Goal: Task Accomplishment & Management: Manage account settings

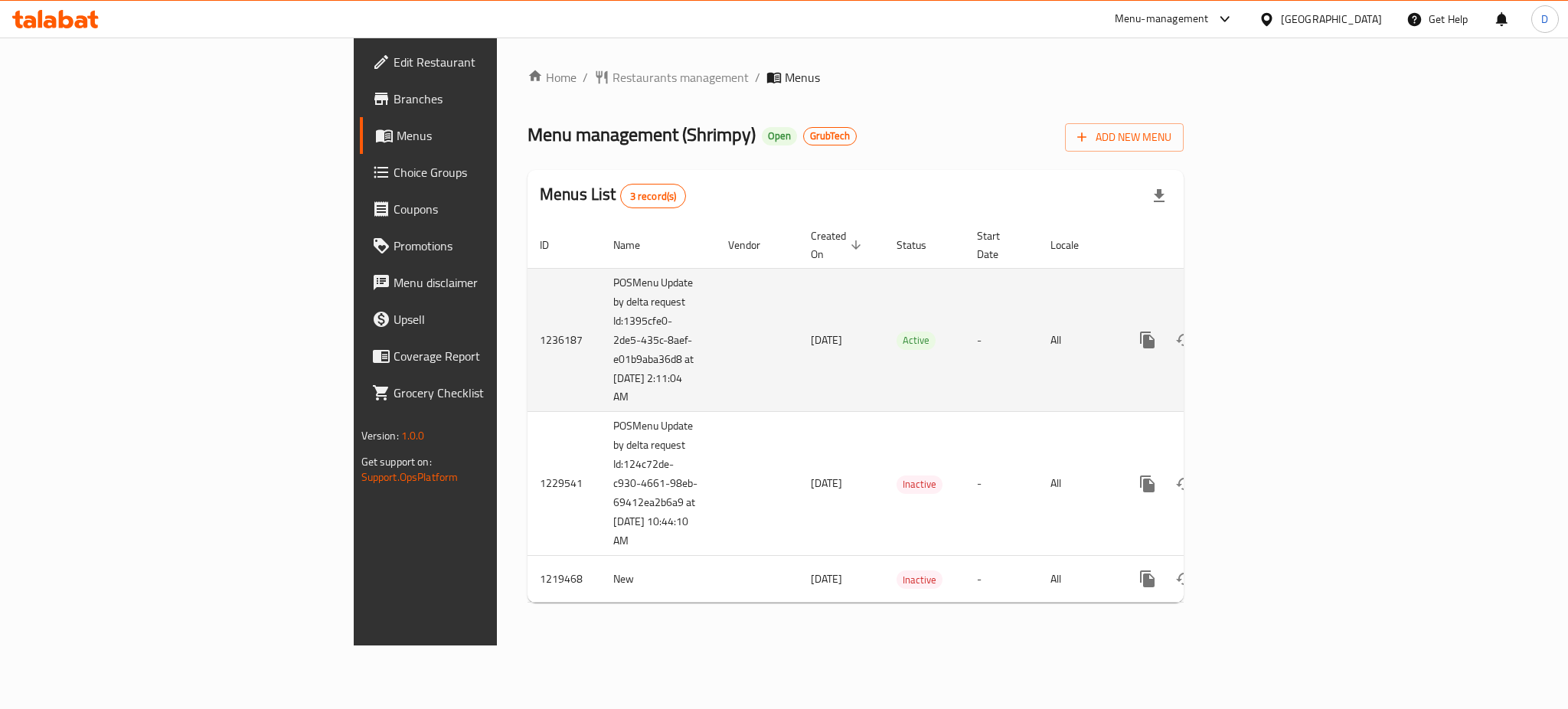
drag, startPoint x: 433, startPoint y: 390, endPoint x: 369, endPoint y: 378, distance: 65.1
click at [601, 378] on td "POSMenu Update by delta request Id:1395cfe0-2de5-435c-8aef-e01b9aba36d8 at 9/30…" at bounding box center [659, 340] width 115 height 144
click at [528, 363] on td "1236187" at bounding box center [564, 340] width 73 height 144
click at [1276, 324] on link "enhanced table" at bounding box center [1259, 340] width 37 height 37
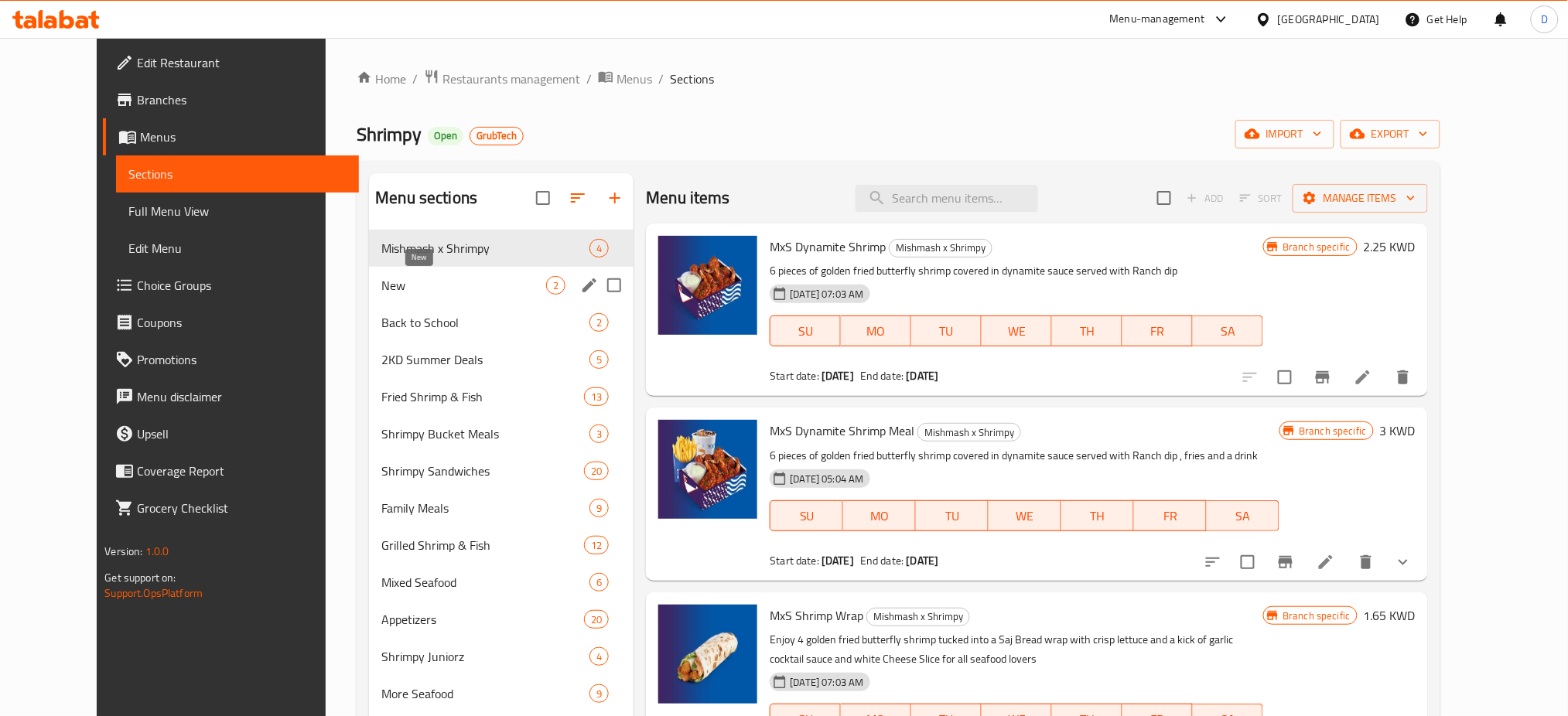
click at [474, 285] on span "New" at bounding box center [464, 285] width 165 height 19
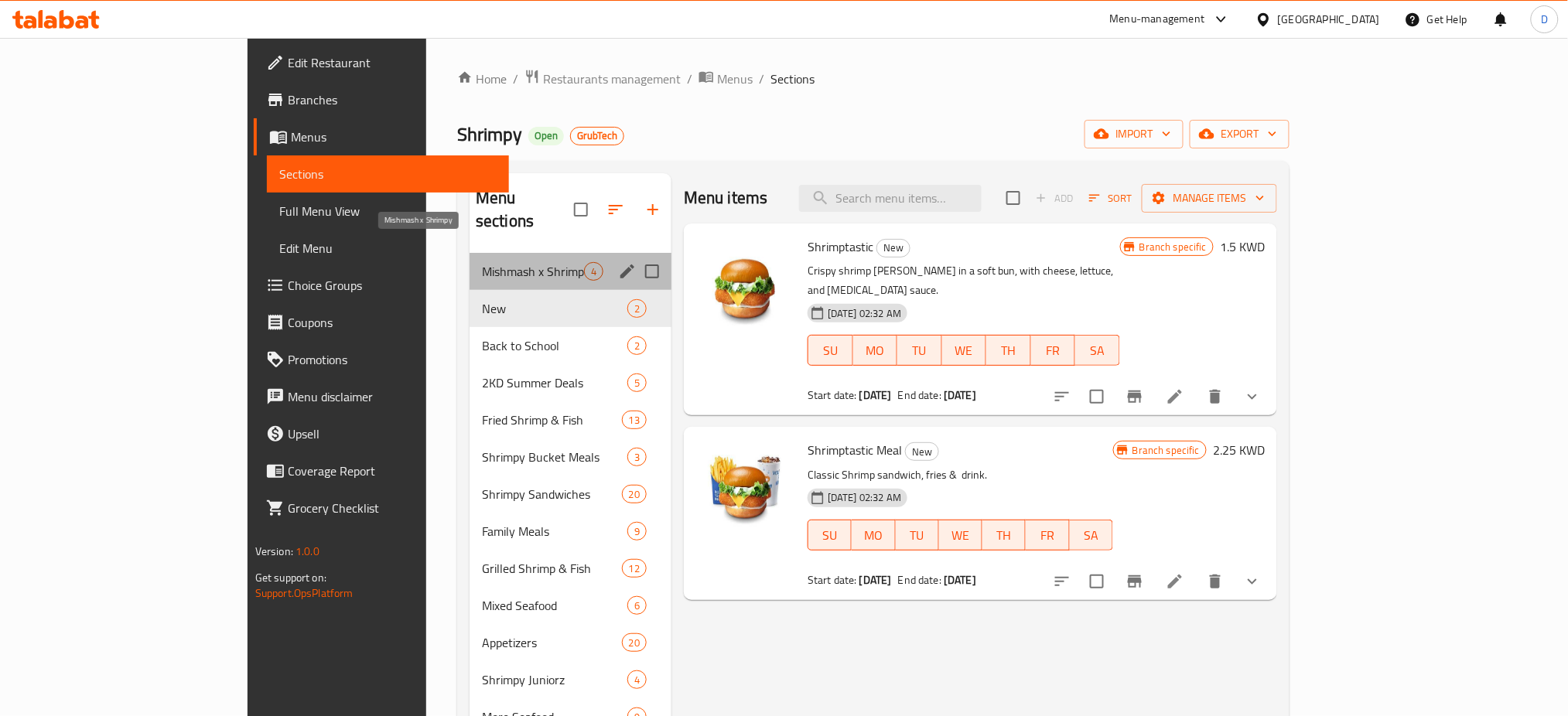
click at [482, 262] on span "Mishmash x Shrimpy" at bounding box center [533, 271] width 102 height 19
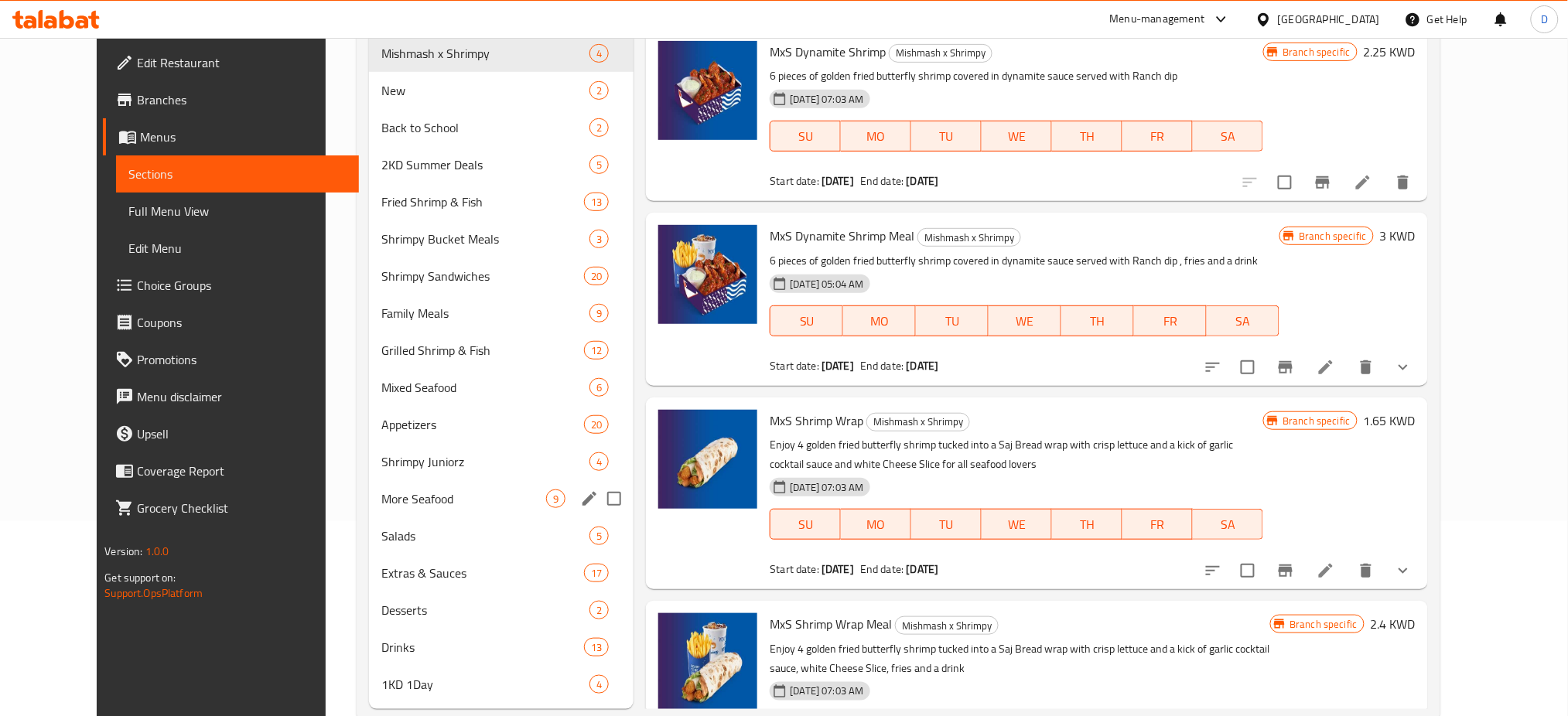
scroll to position [231, 0]
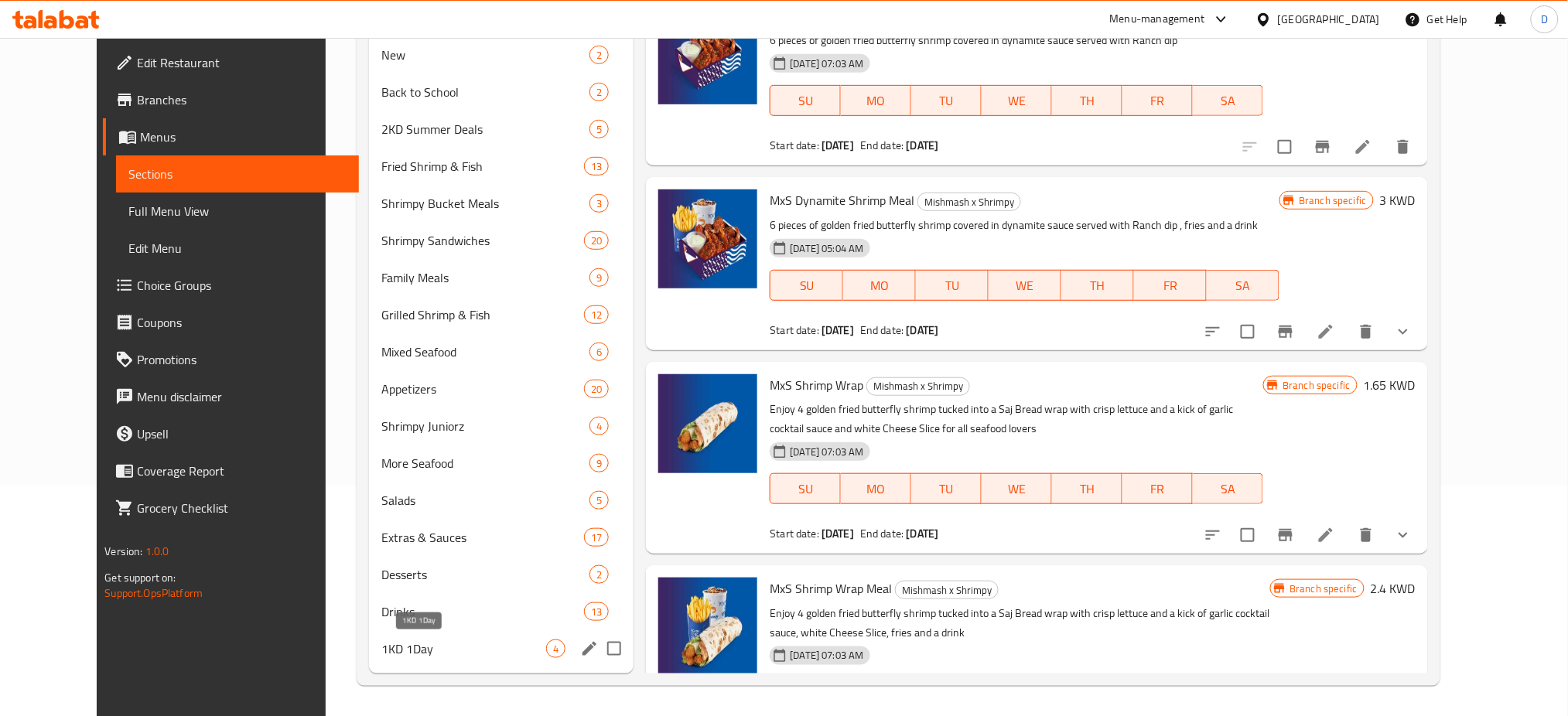
click at [381, 647] on span "1KD 1Day" at bounding box center [464, 649] width 165 height 19
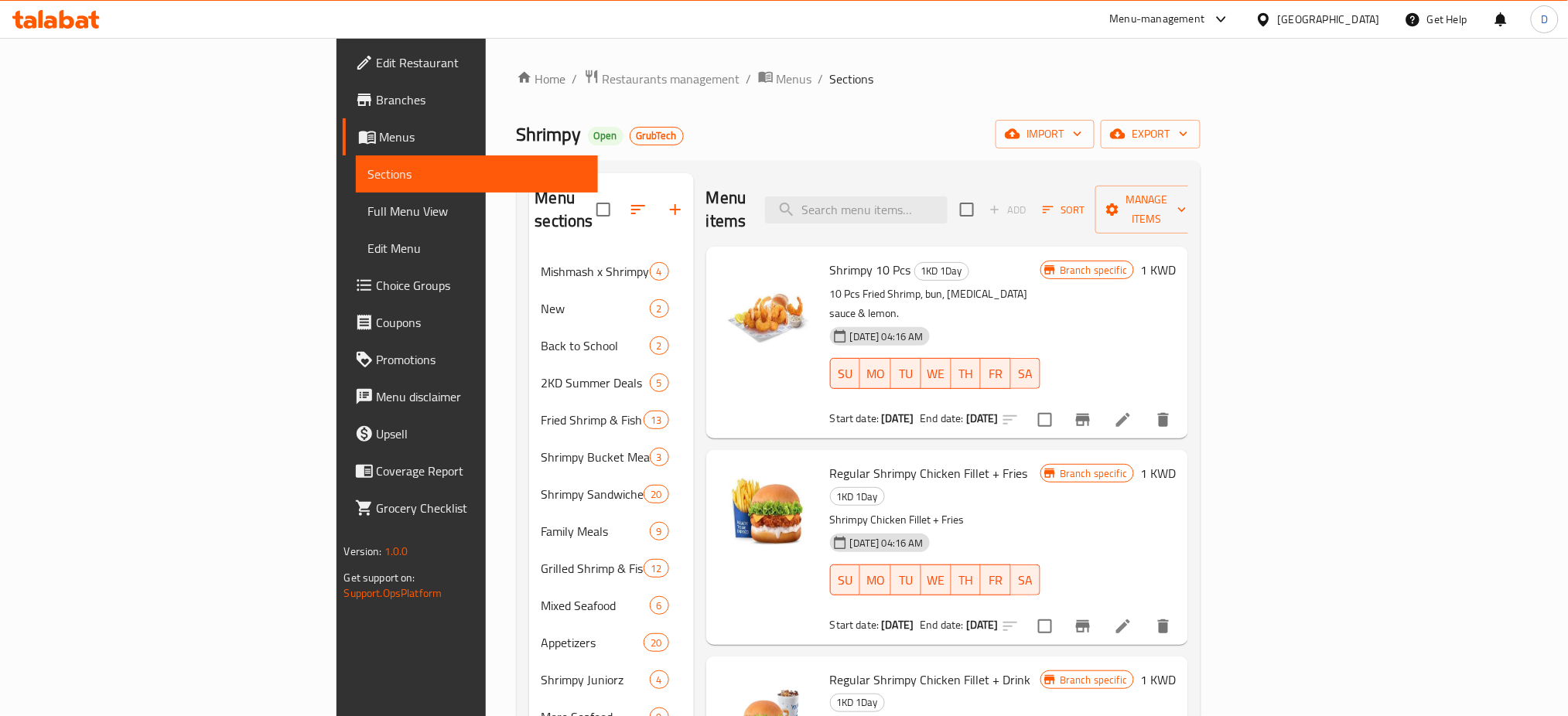
click at [1028, 259] on h6 "Shrimpy 10 Pcs 1KD 1Day" at bounding box center [936, 269] width 210 height 22
click at [629, 201] on icon "button" at bounding box center [638, 210] width 19 height 19
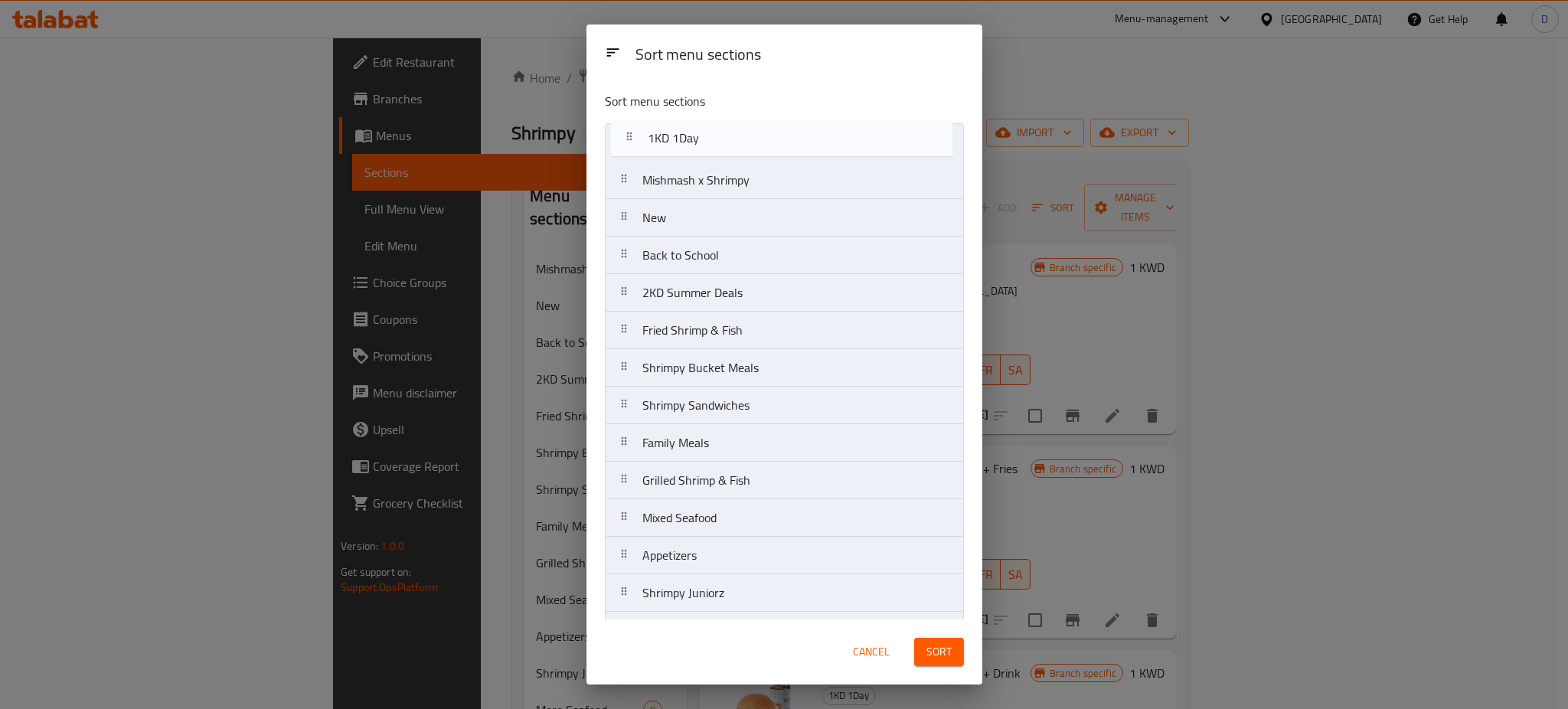
drag, startPoint x: 703, startPoint y: 609, endPoint x: 709, endPoint y: 140, distance: 469.0
click at [709, 140] on nav "Mishmash x Shrimpy New Back to School 2KD Summer Deals Fried Shrimp & Fish Shri…" at bounding box center [784, 462] width 359 height 677
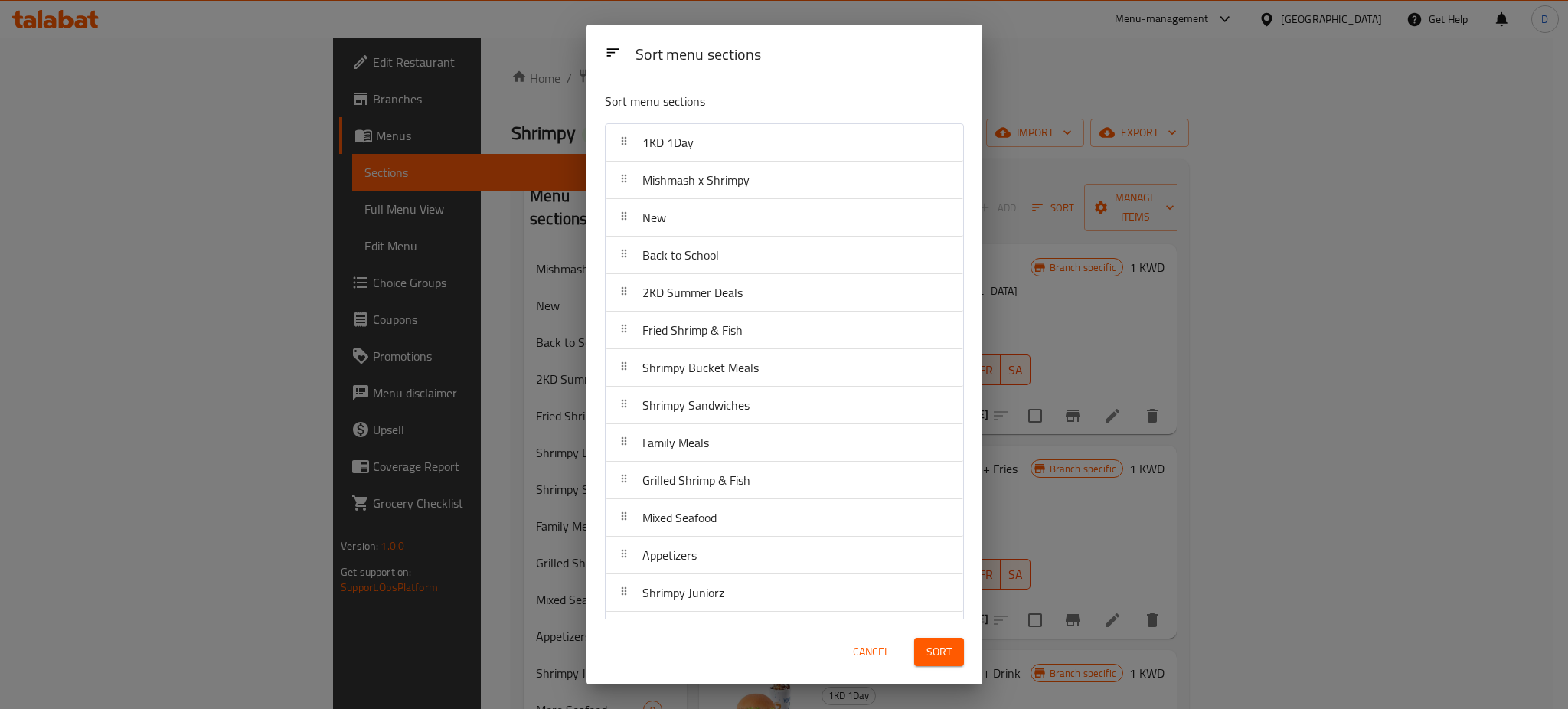
click at [933, 661] on span "Sort" at bounding box center [939, 652] width 25 height 20
click at [1216, 113] on div "Sort menu sections Sort menu sections 1KD 1Day Mishmash x Shrimpy New Back to S…" at bounding box center [784, 354] width 1568 height 709
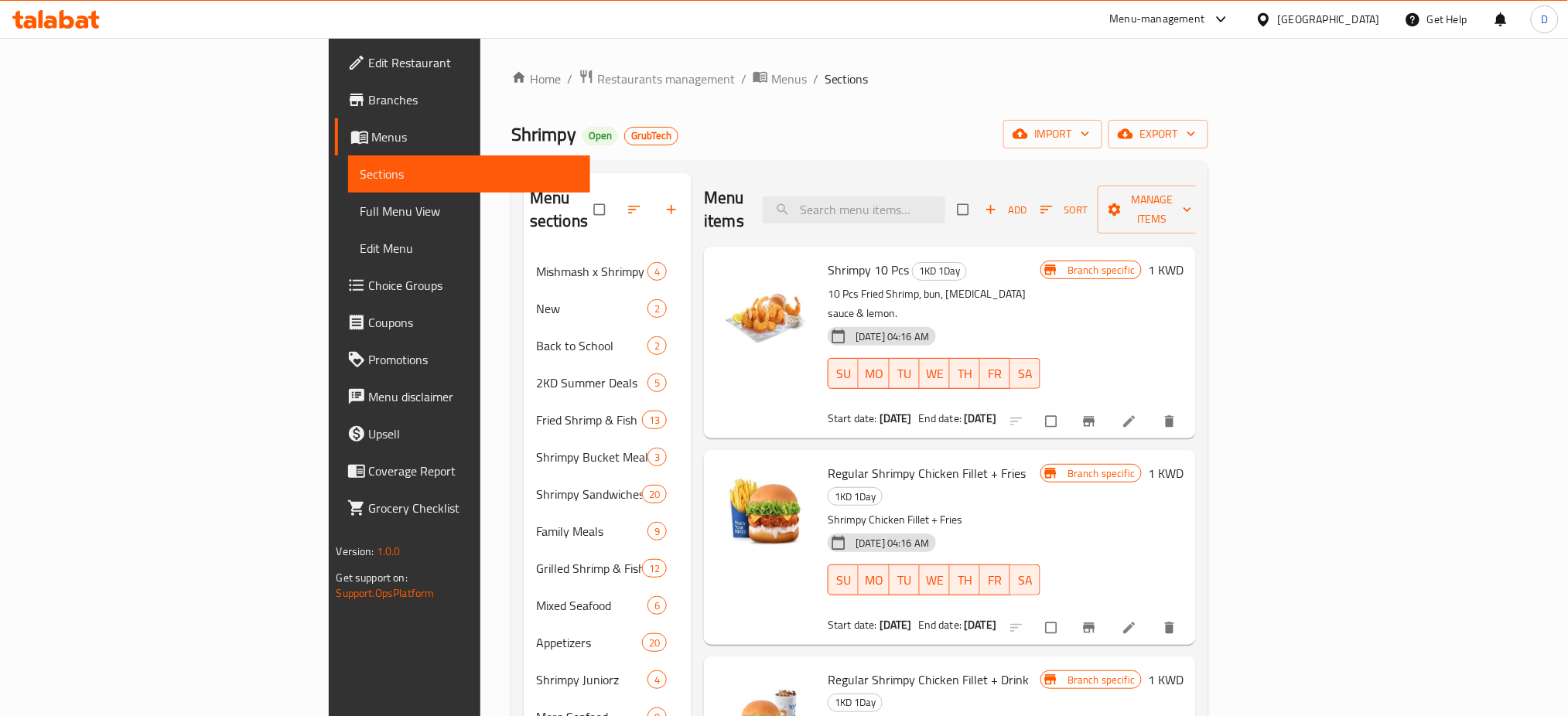
click at [373, 134] on span "Menus" at bounding box center [476, 137] width 206 height 19
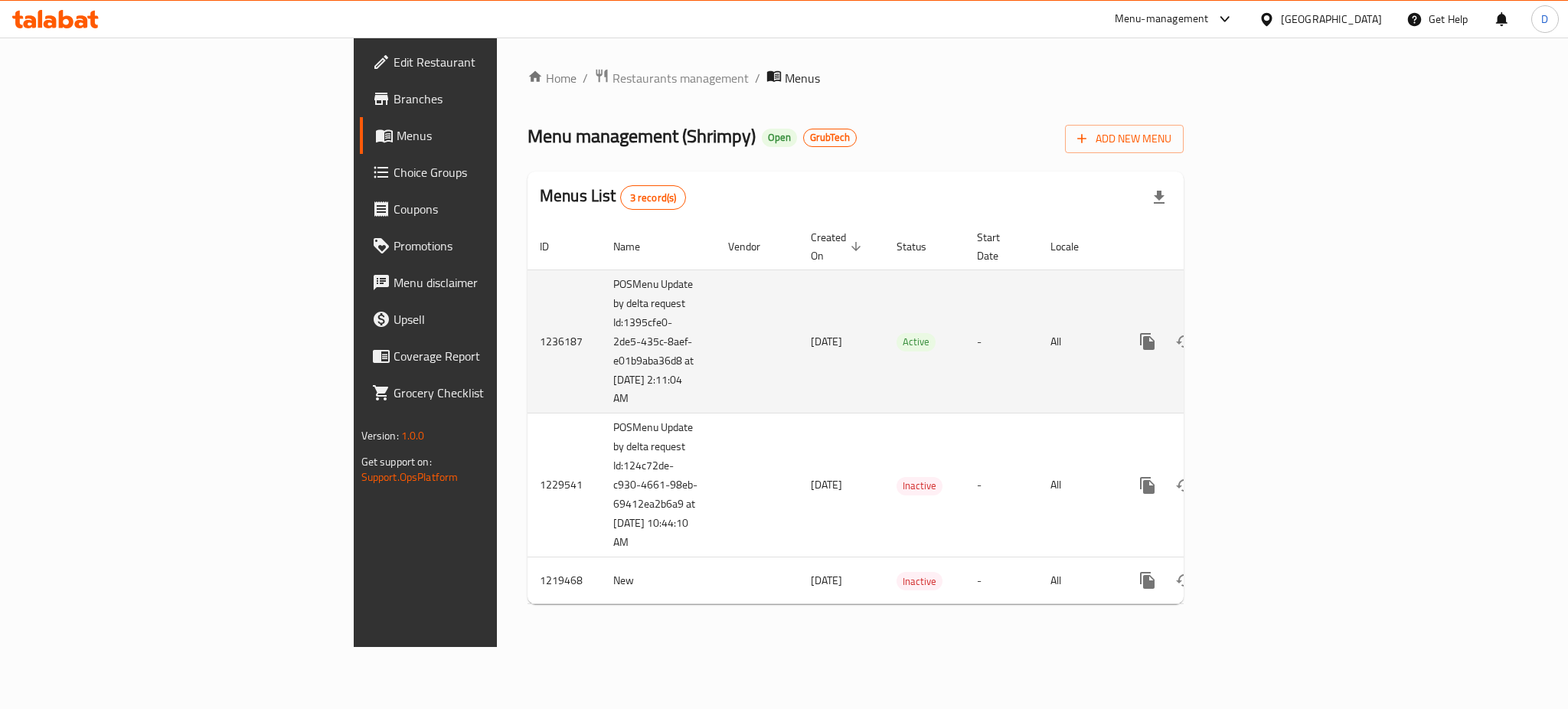
click at [601, 380] on td "POSMenu Update by delta request Id:1395cfe0-2de5-435c-8aef-e01b9aba36d8 at 9/30…" at bounding box center [659, 341] width 115 height 144
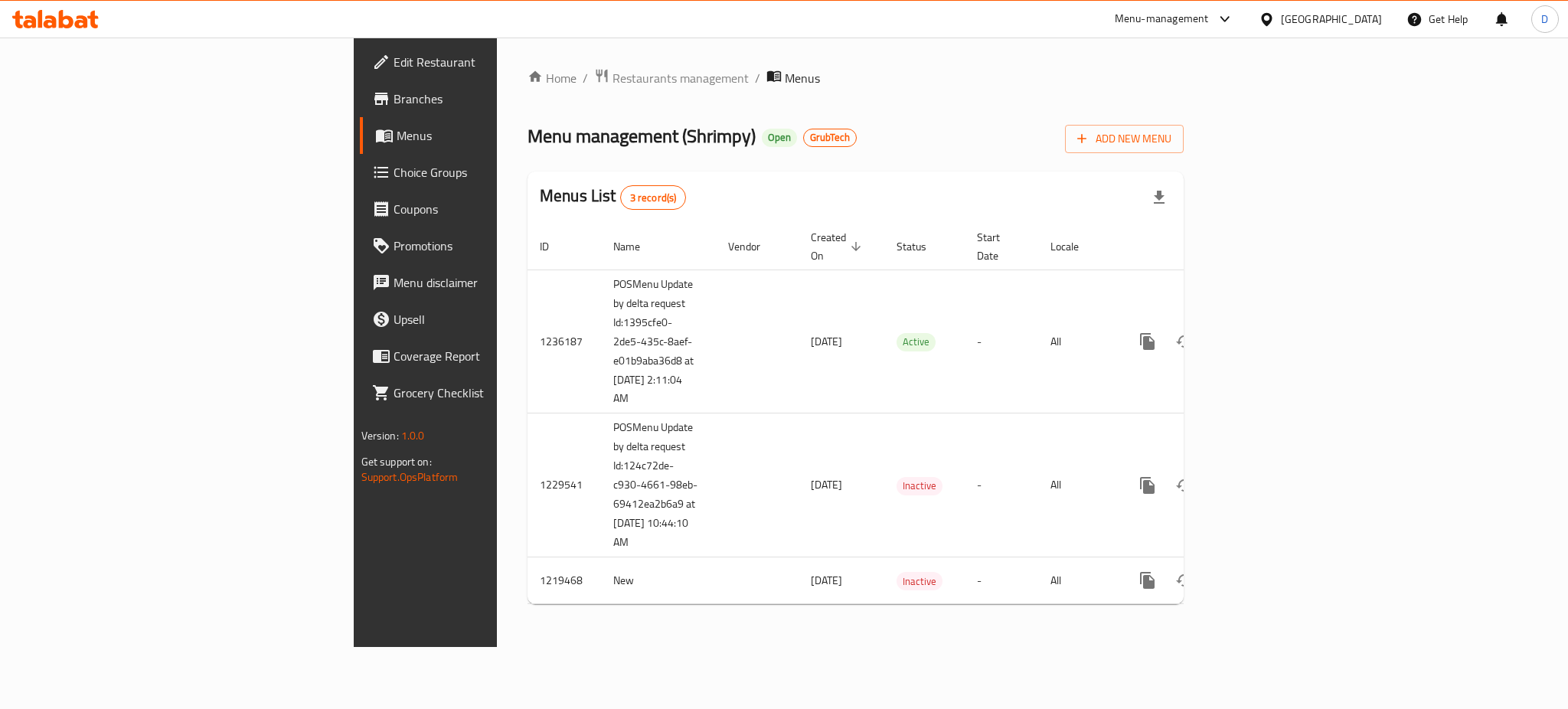
click at [66, 11] on icon at bounding box center [55, 20] width 86 height 19
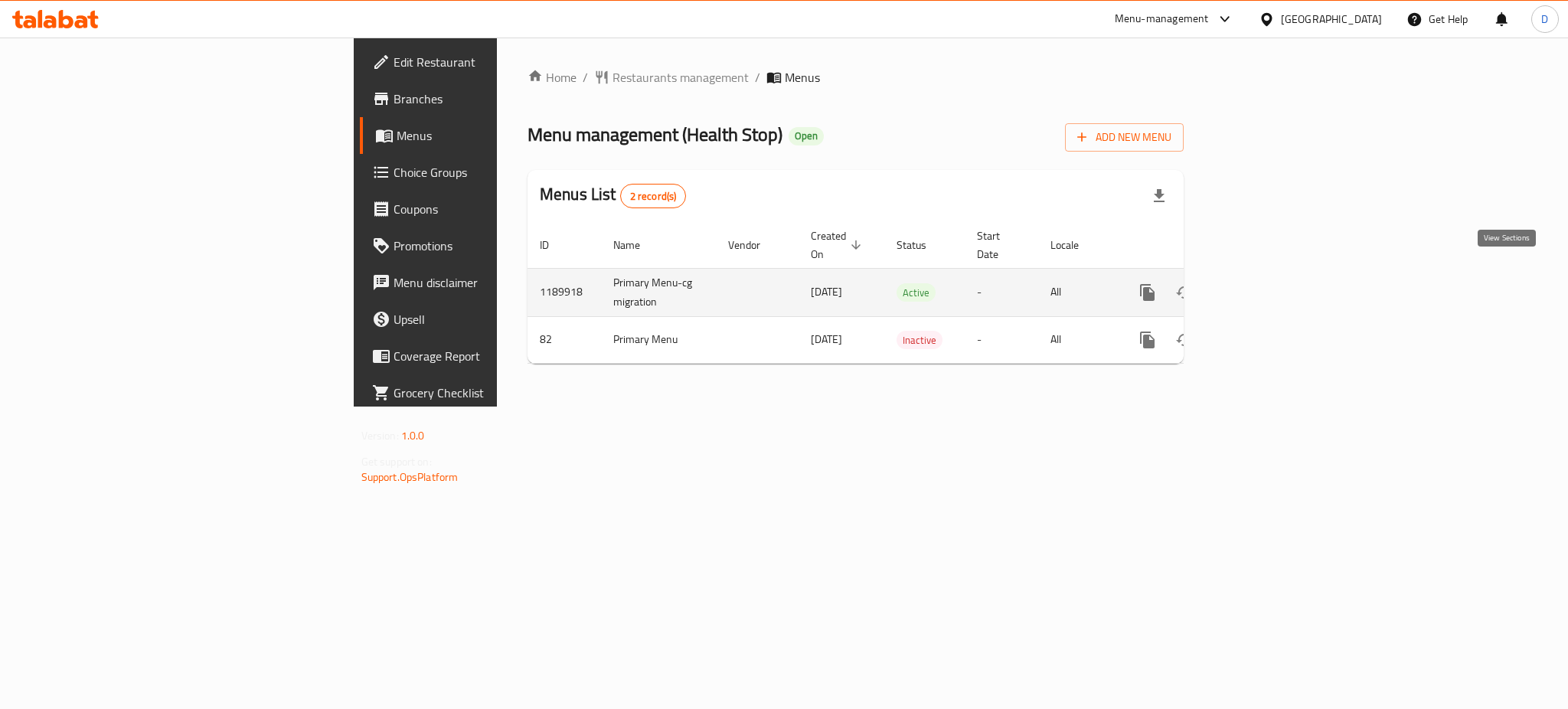
click at [1267, 283] on icon "enhanced table" at bounding box center [1259, 293] width 19 height 19
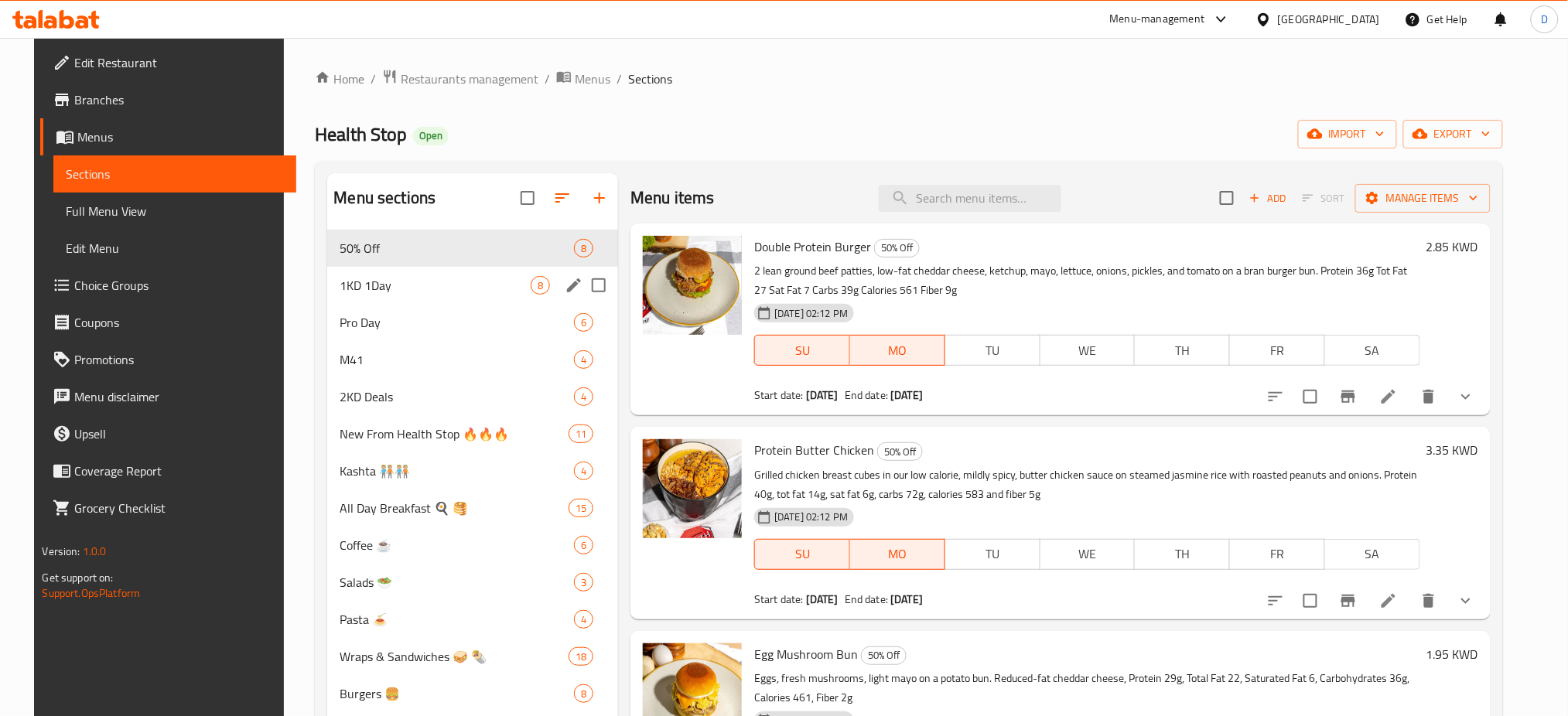
click at [432, 291] on span "1KD 1Day" at bounding box center [435, 285] width 191 height 19
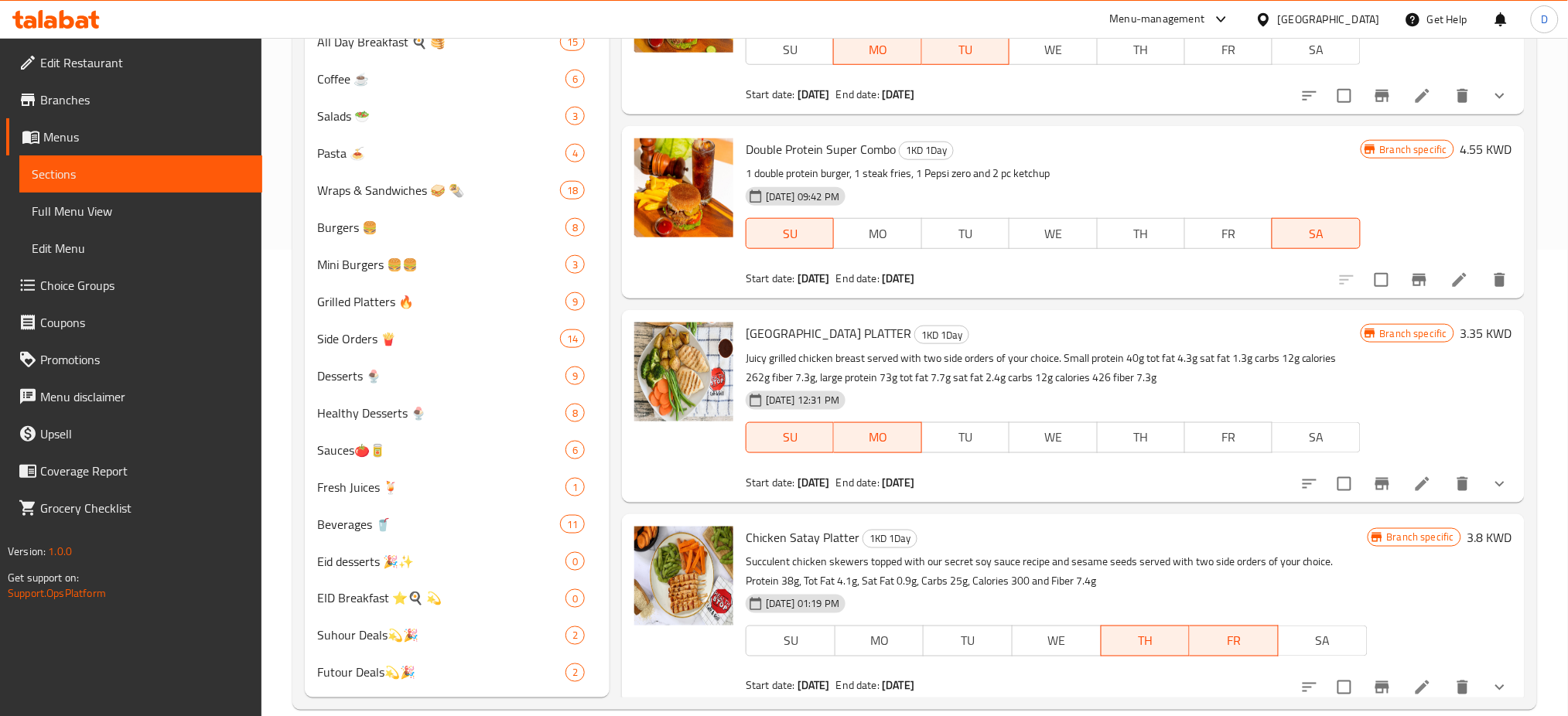
scroll to position [539, 0]
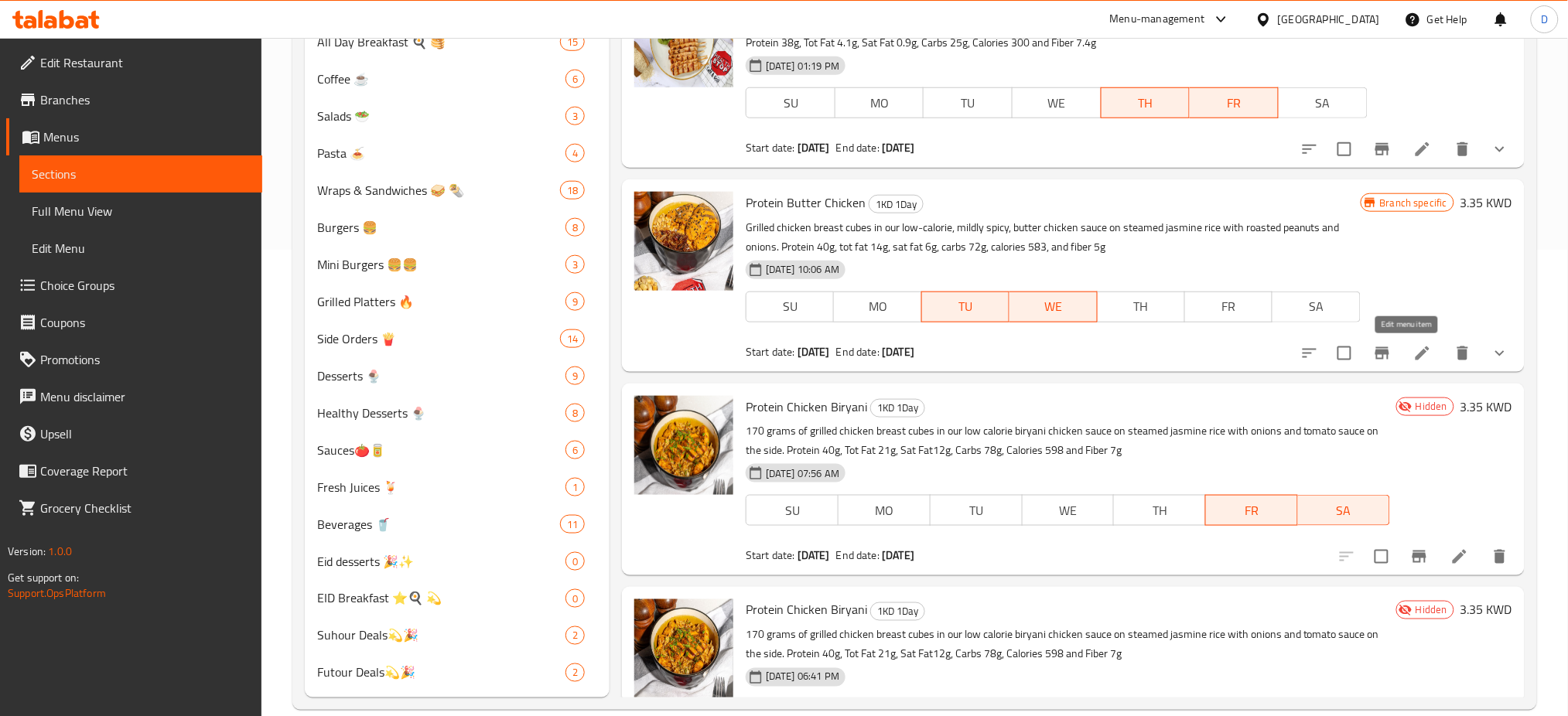
click at [1413, 355] on icon at bounding box center [1423, 354] width 19 height 19
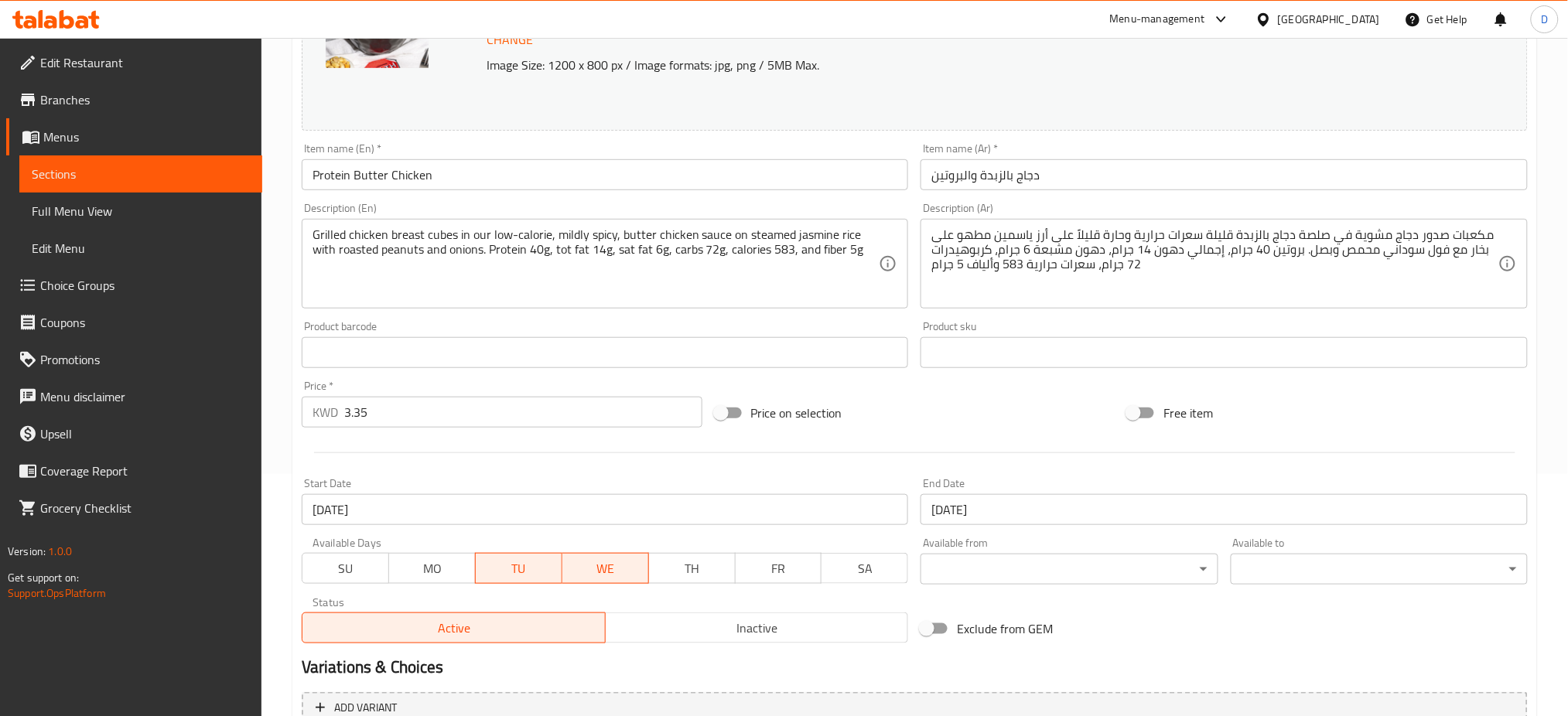
scroll to position [310, 0]
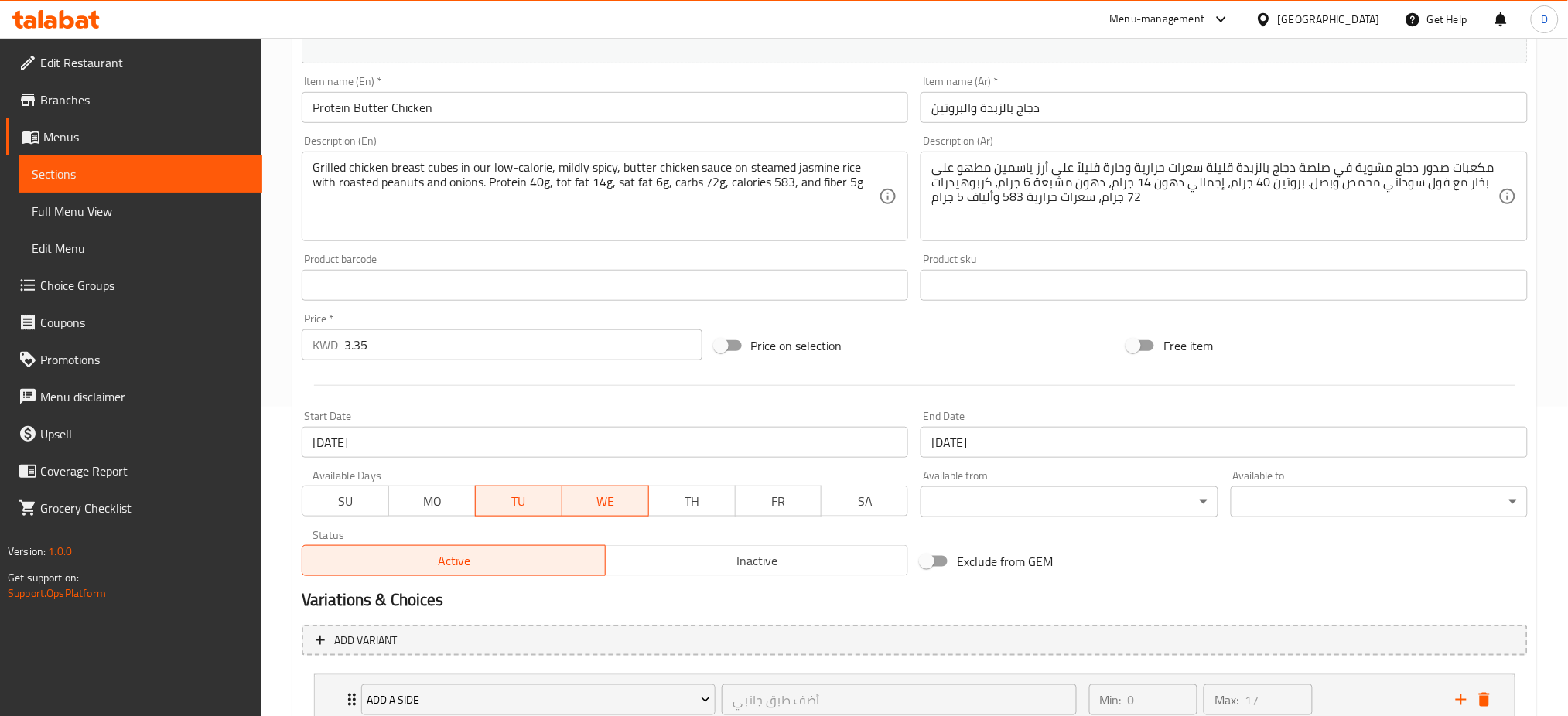
click at [516, 505] on span "TU" at bounding box center [519, 502] width 74 height 23
click at [687, 504] on span "TH" at bounding box center [692, 502] width 74 height 23
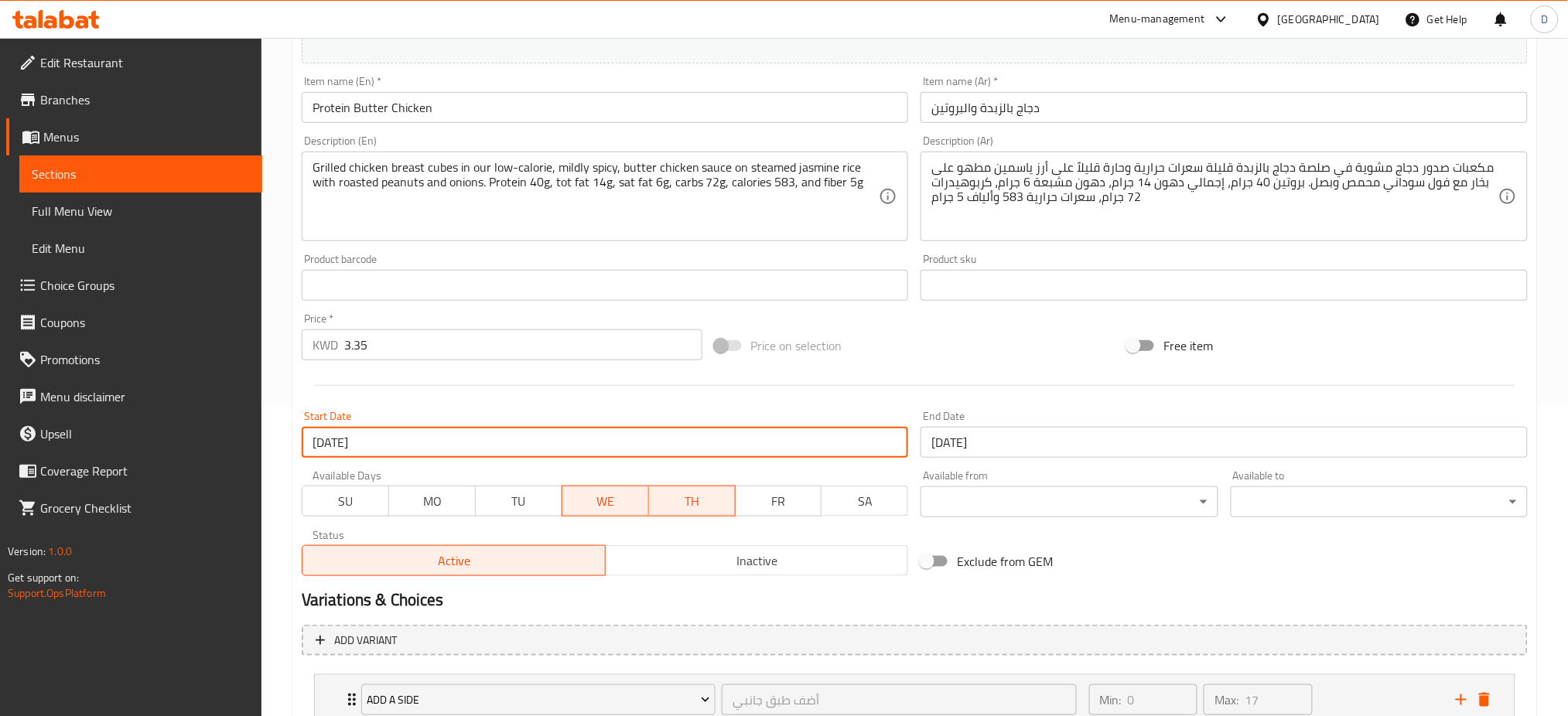
click at [610, 438] on input "19-08-2025" at bounding box center [605, 442] width 607 height 31
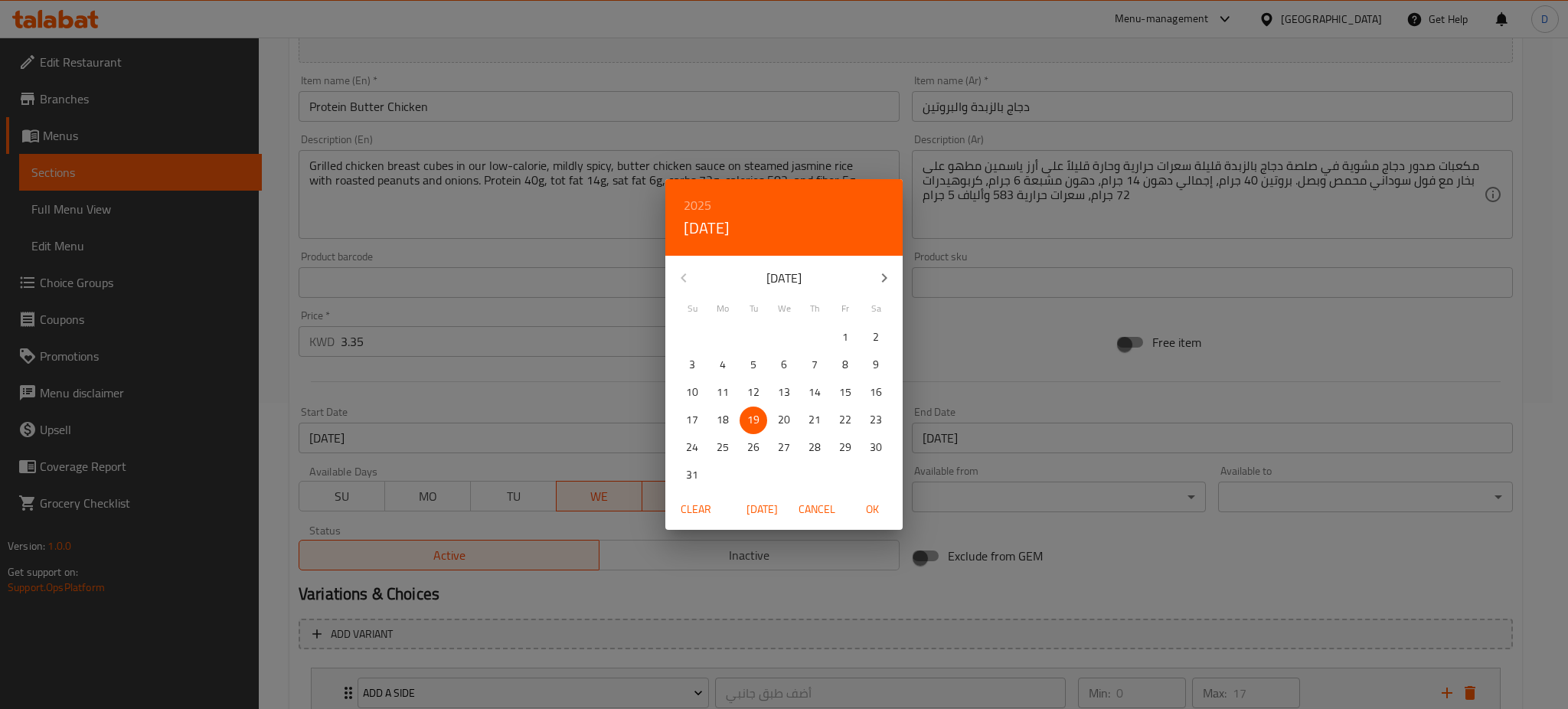
click at [768, 513] on span "Today" at bounding box center [763, 509] width 37 height 20
click at [890, 273] on icon "button" at bounding box center [884, 278] width 19 height 19
click at [791, 343] on span "1" at bounding box center [784, 337] width 28 height 20
click at [870, 511] on span "OK" at bounding box center [872, 509] width 37 height 20
type input "[DATE]"
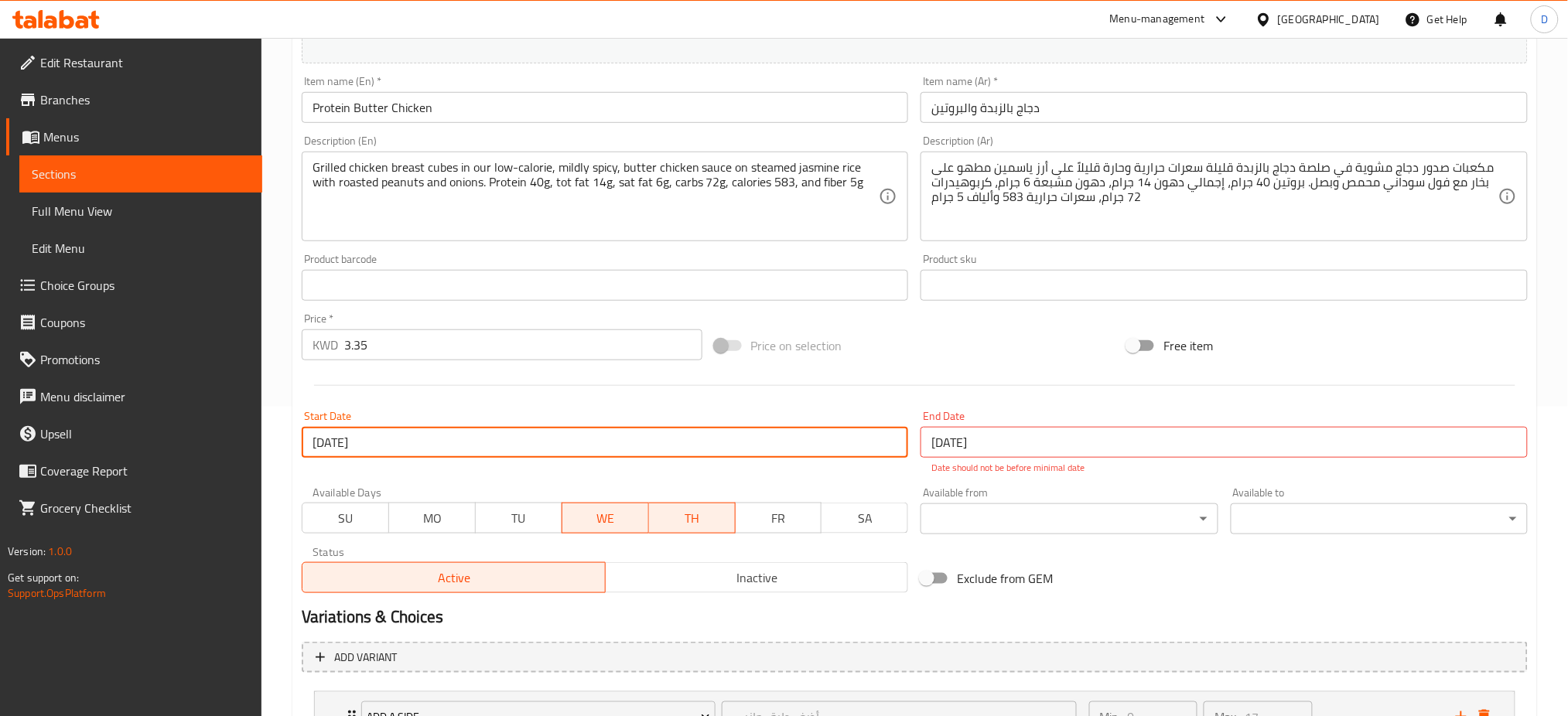
click at [964, 443] on input "19-08-2025" at bounding box center [1224, 442] width 607 height 31
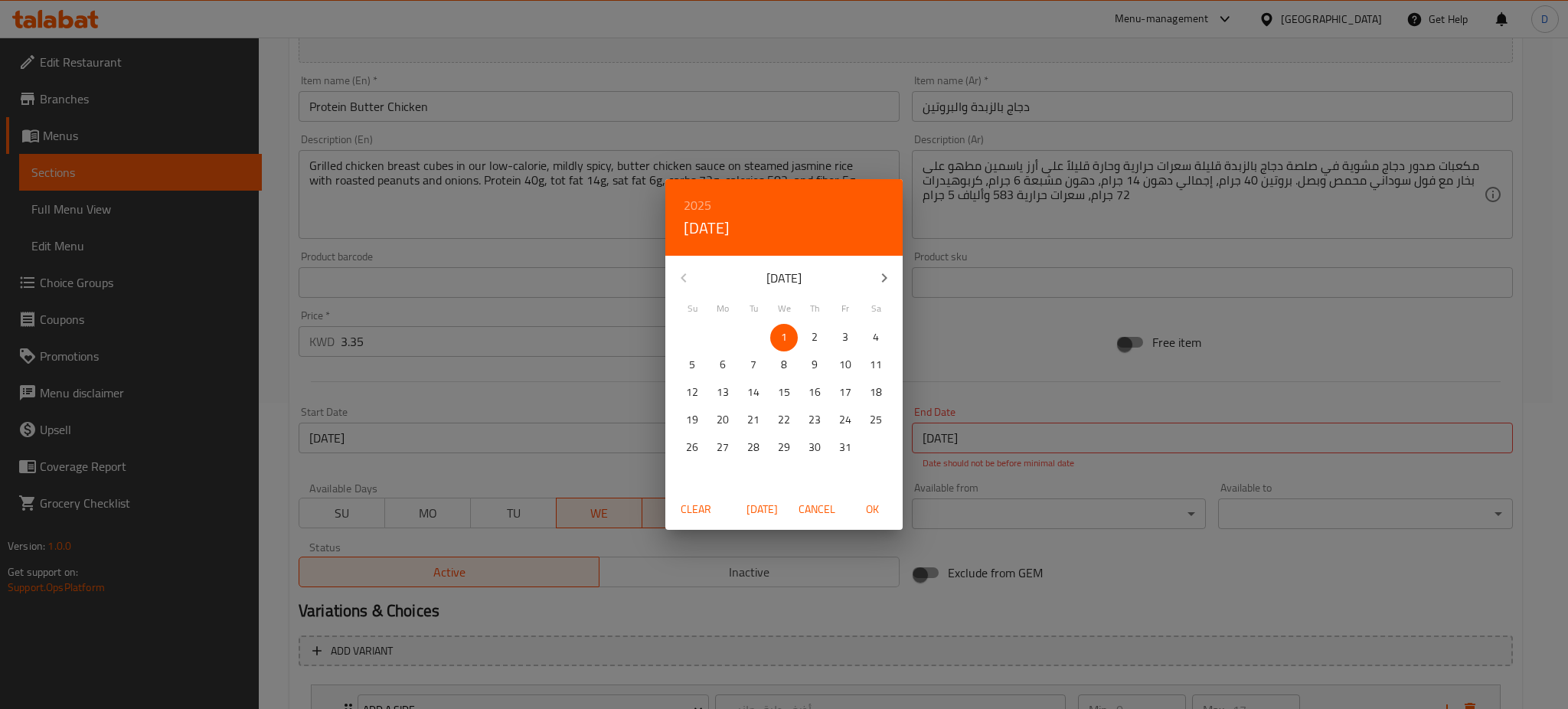
click at [781, 338] on p "1" at bounding box center [784, 337] width 7 height 20
click at [875, 510] on span "OK" at bounding box center [872, 509] width 37 height 20
type input "[DATE]"
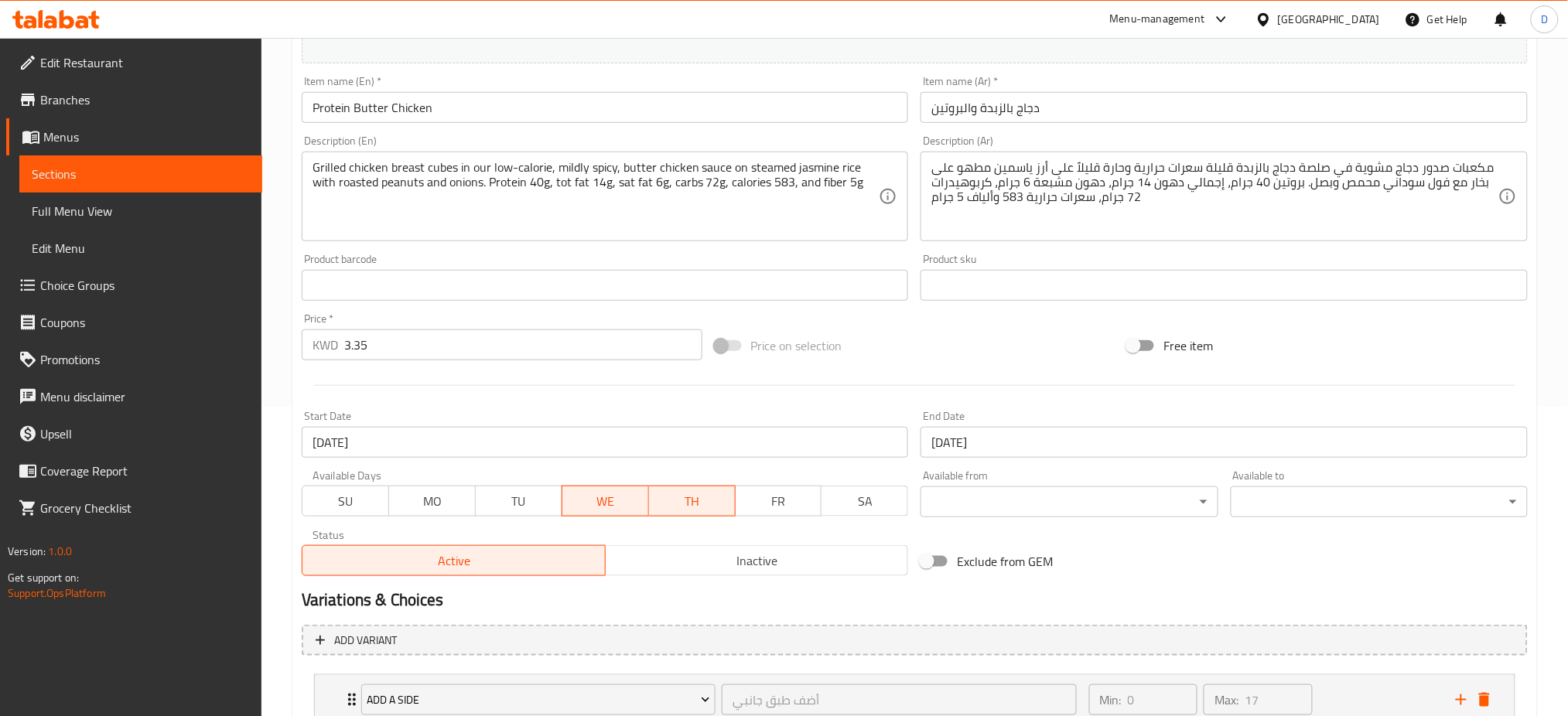
click at [762, 412] on div "Start Date 01-10-2025 Start Date" at bounding box center [605, 434] width 607 height 47
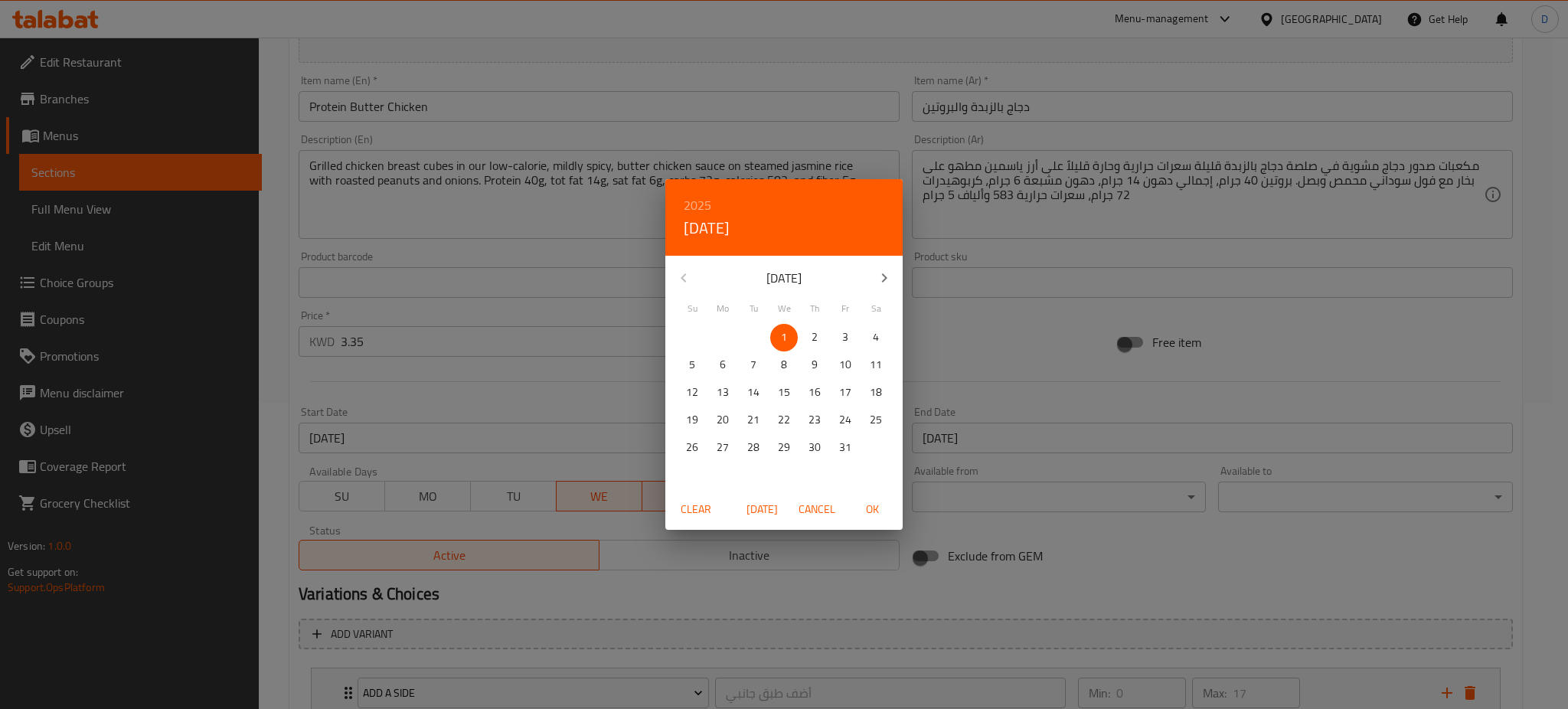
click at [868, 510] on span "OK" at bounding box center [872, 509] width 37 height 20
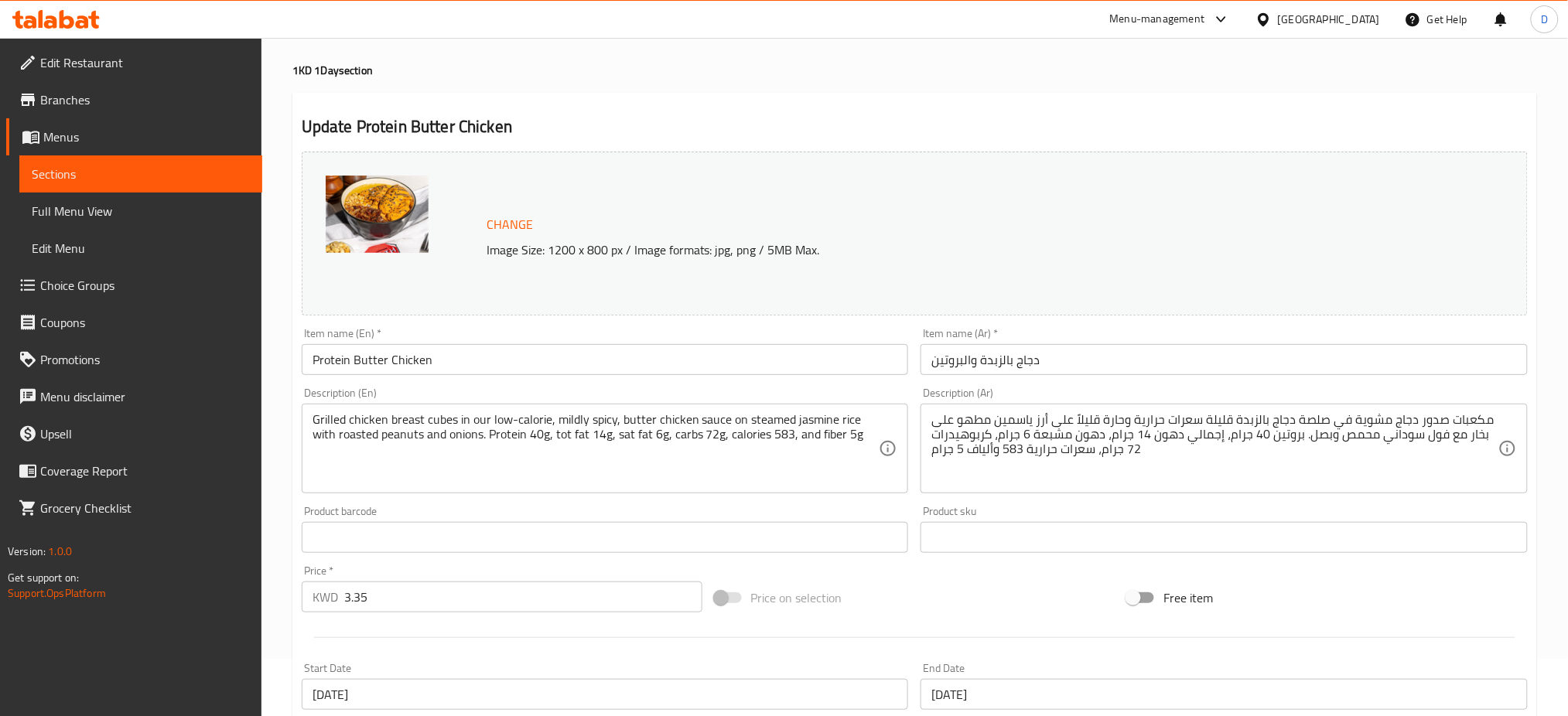
scroll to position [0, 0]
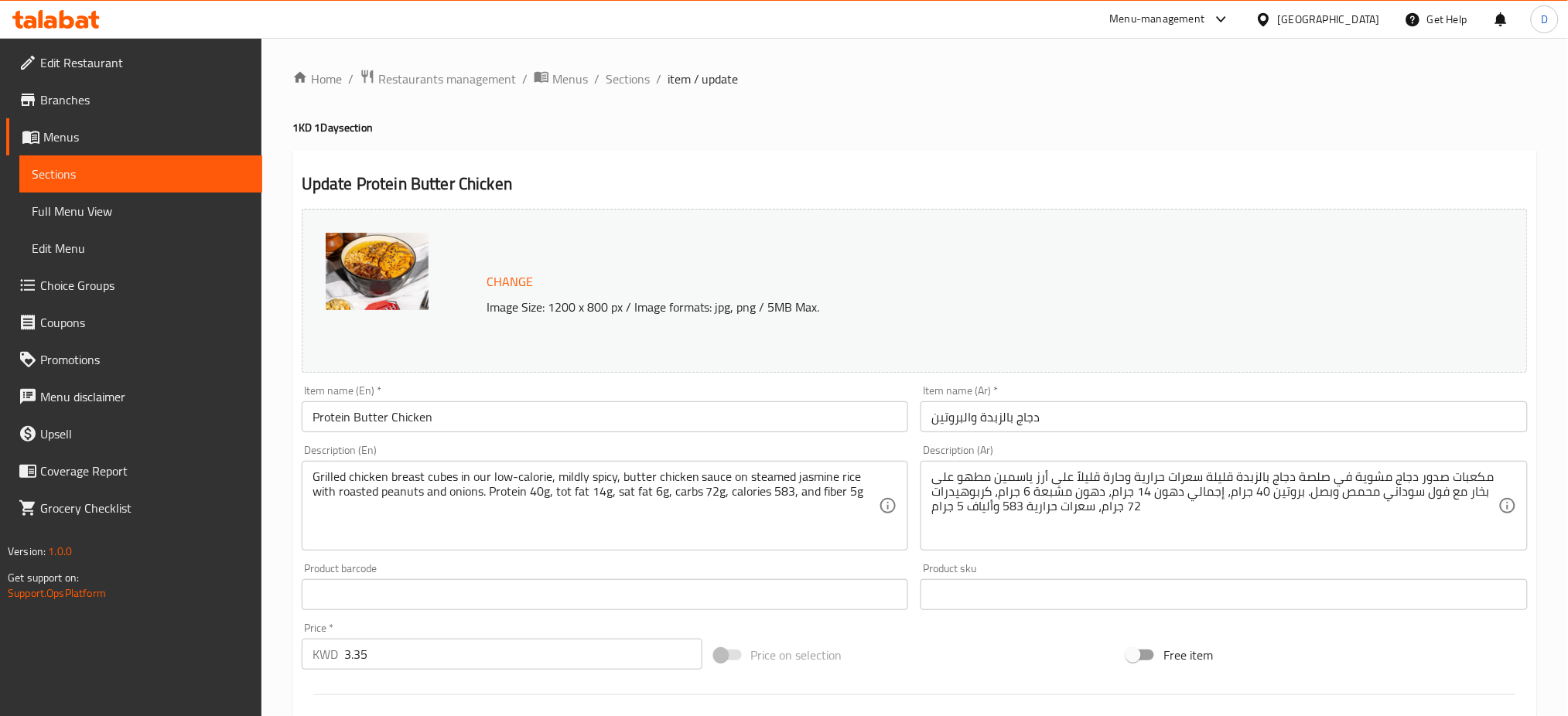
drag, startPoint x: 71, startPoint y: 176, endPoint x: 115, endPoint y: 189, distance: 45.9
click at [71, 176] on span "Sections" at bounding box center [141, 175] width 218 height 19
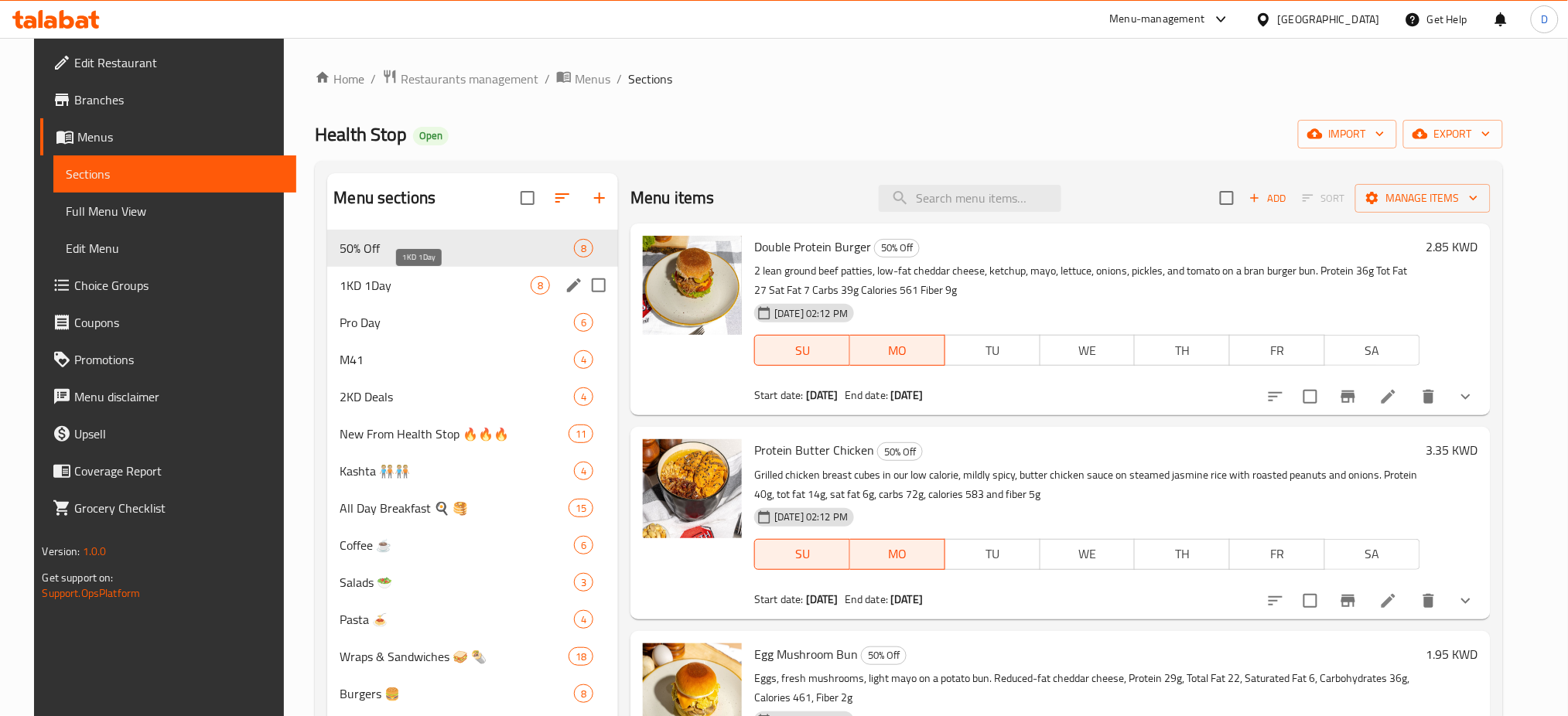
click at [377, 280] on span "1KD 1Day" at bounding box center [435, 285] width 191 height 19
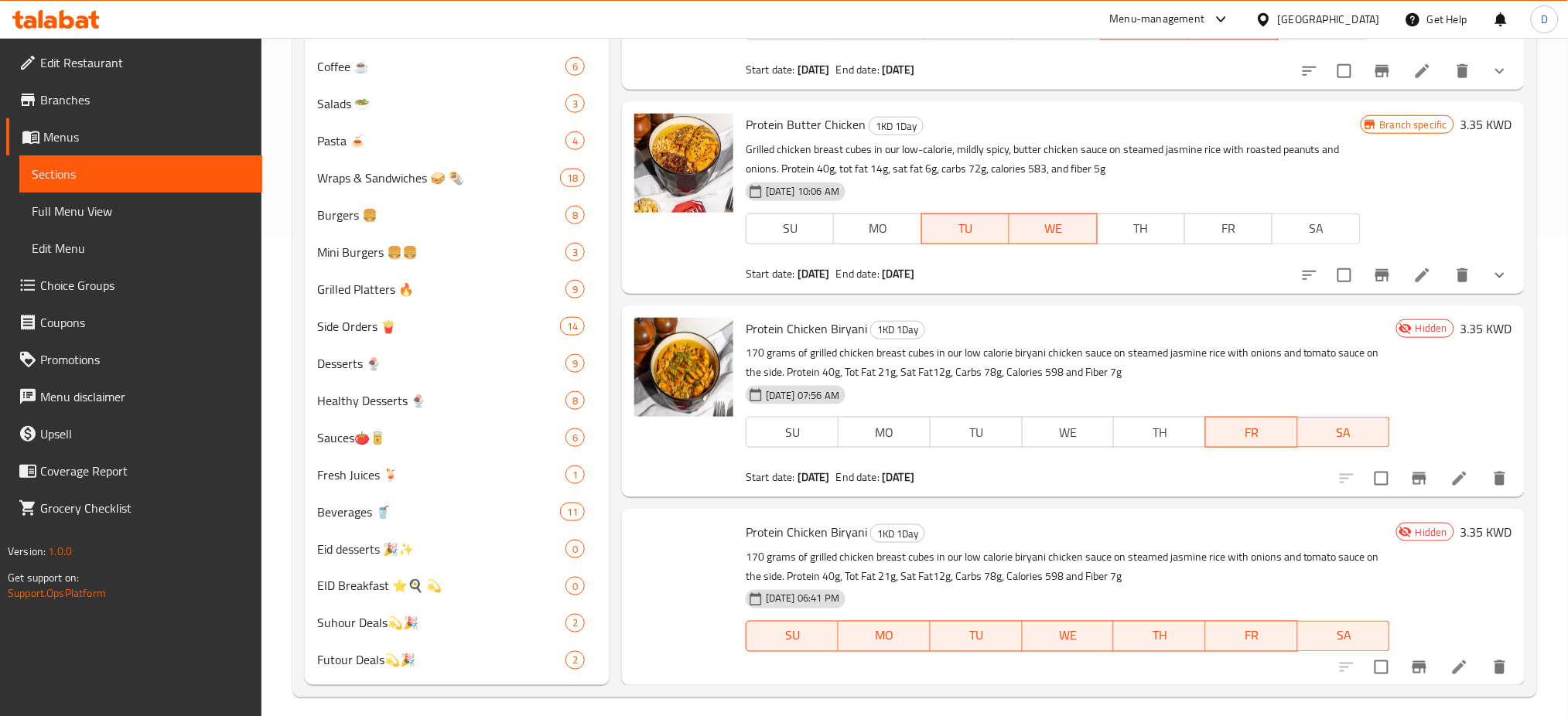
scroll to position [491, 0]
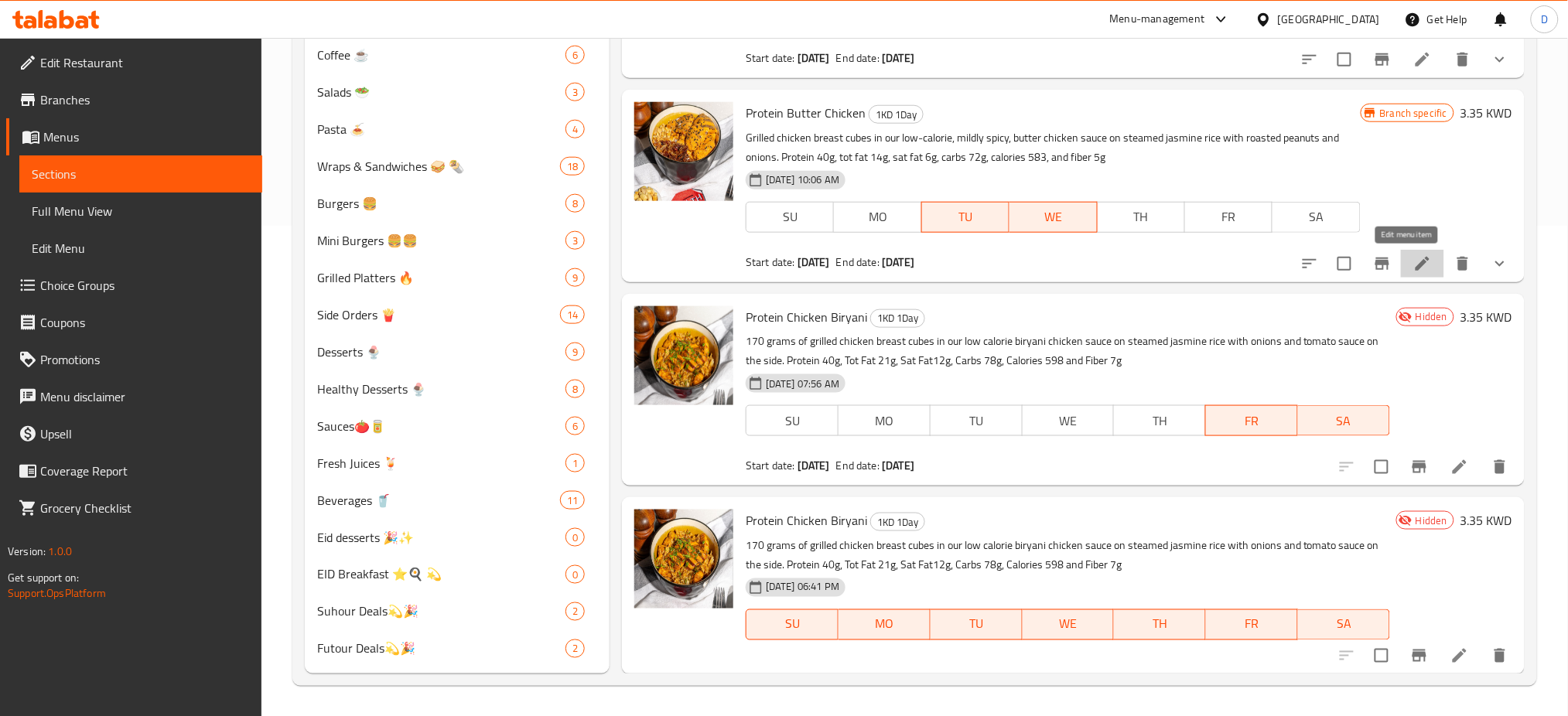
click at [1413, 263] on icon at bounding box center [1423, 264] width 19 height 19
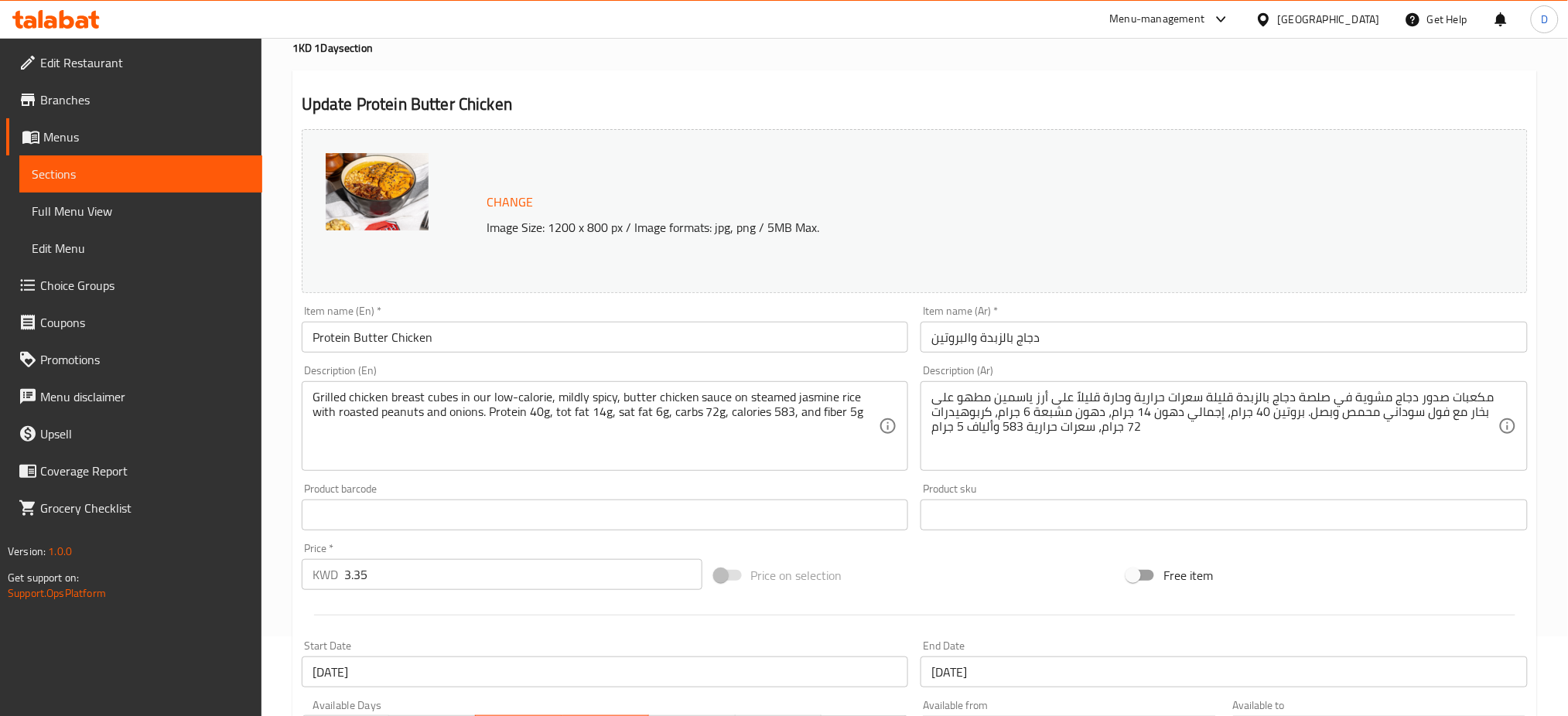
scroll to position [310, 0]
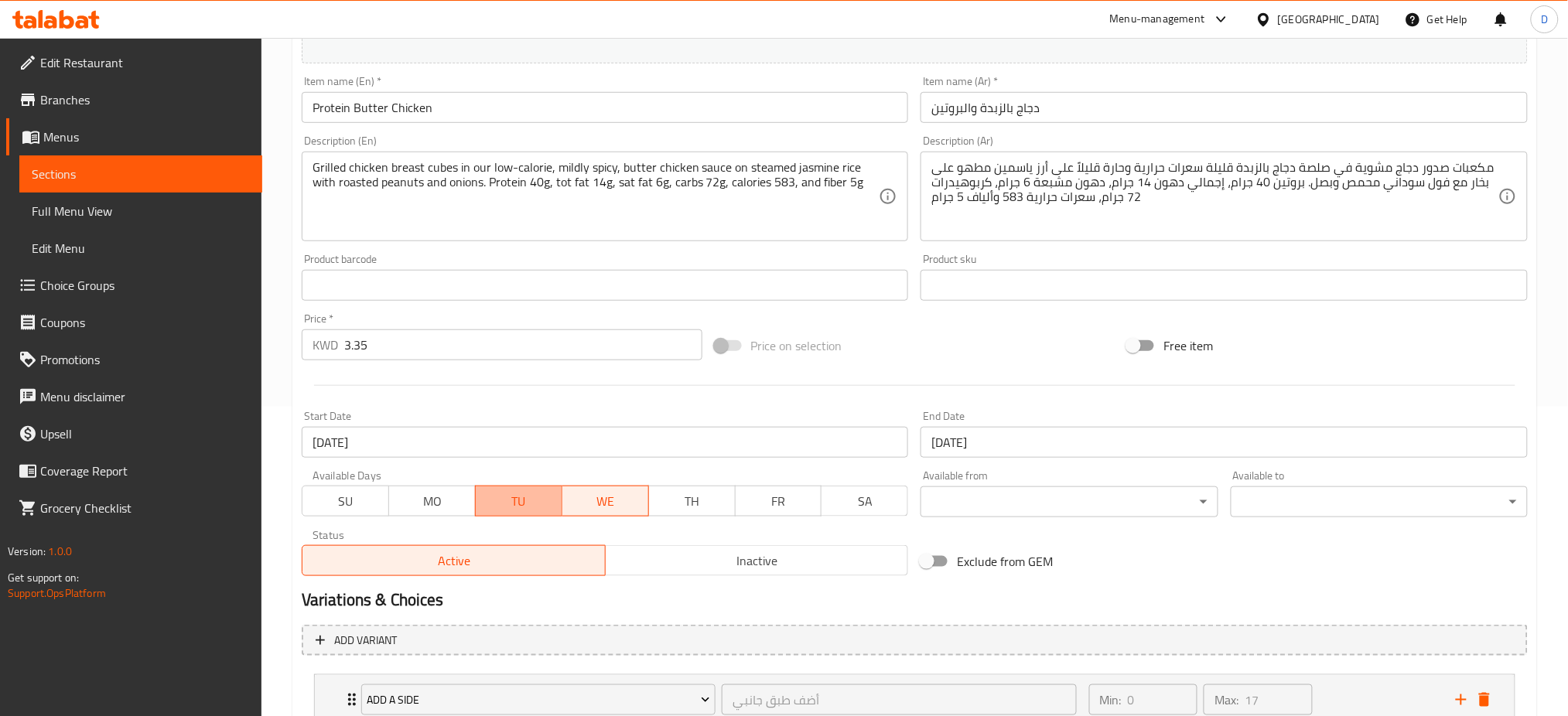
click at [498, 508] on span "TU" at bounding box center [519, 502] width 74 height 23
click at [702, 505] on span "TH" at bounding box center [692, 502] width 74 height 23
click at [561, 452] on input "19-08-2025" at bounding box center [605, 442] width 607 height 31
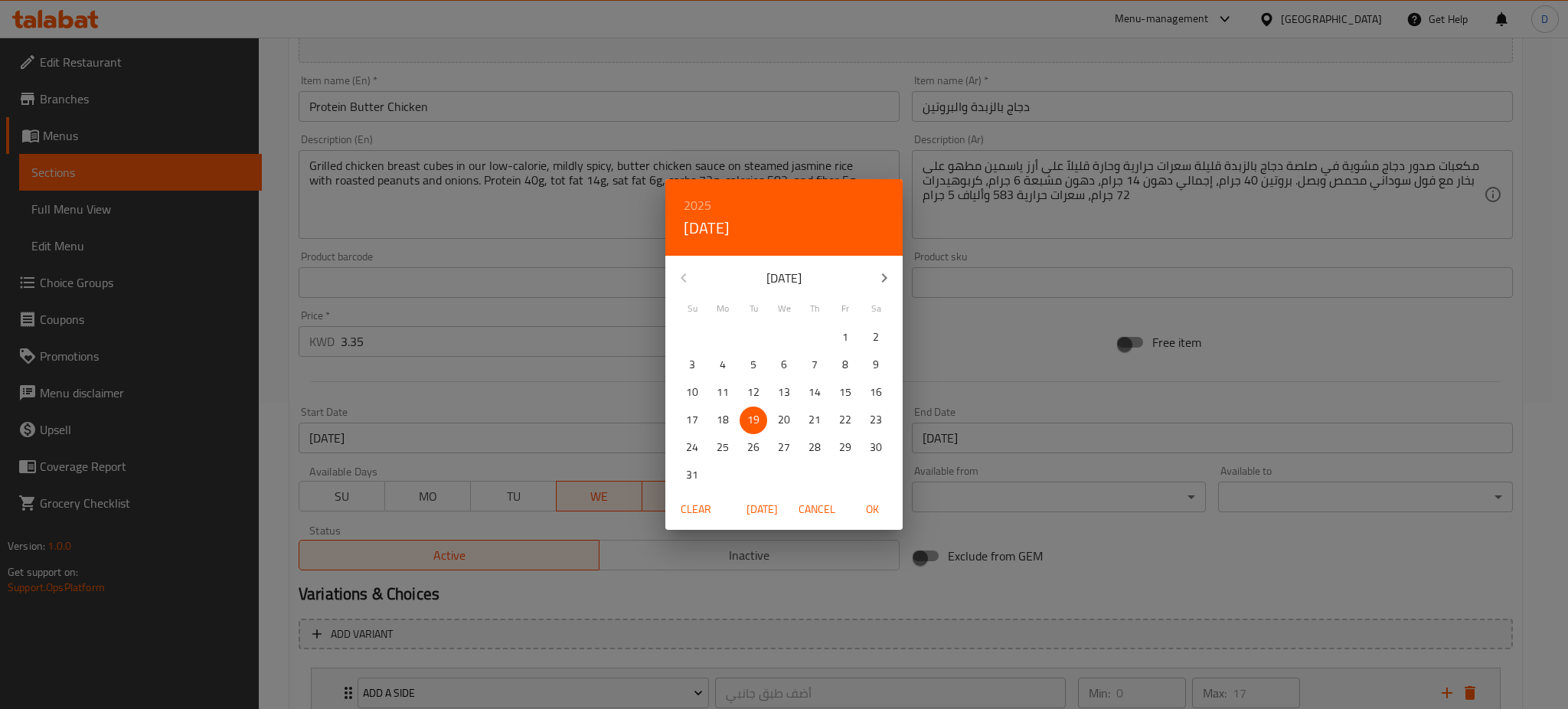
click at [742, 512] on button "Today" at bounding box center [762, 509] width 49 height 29
click at [885, 278] on icon "button" at bounding box center [885, 278] width 6 height 9
click at [781, 338] on p "1" at bounding box center [784, 337] width 7 height 20
click at [879, 504] on span "OK" at bounding box center [872, 509] width 37 height 20
type input "[DATE]"
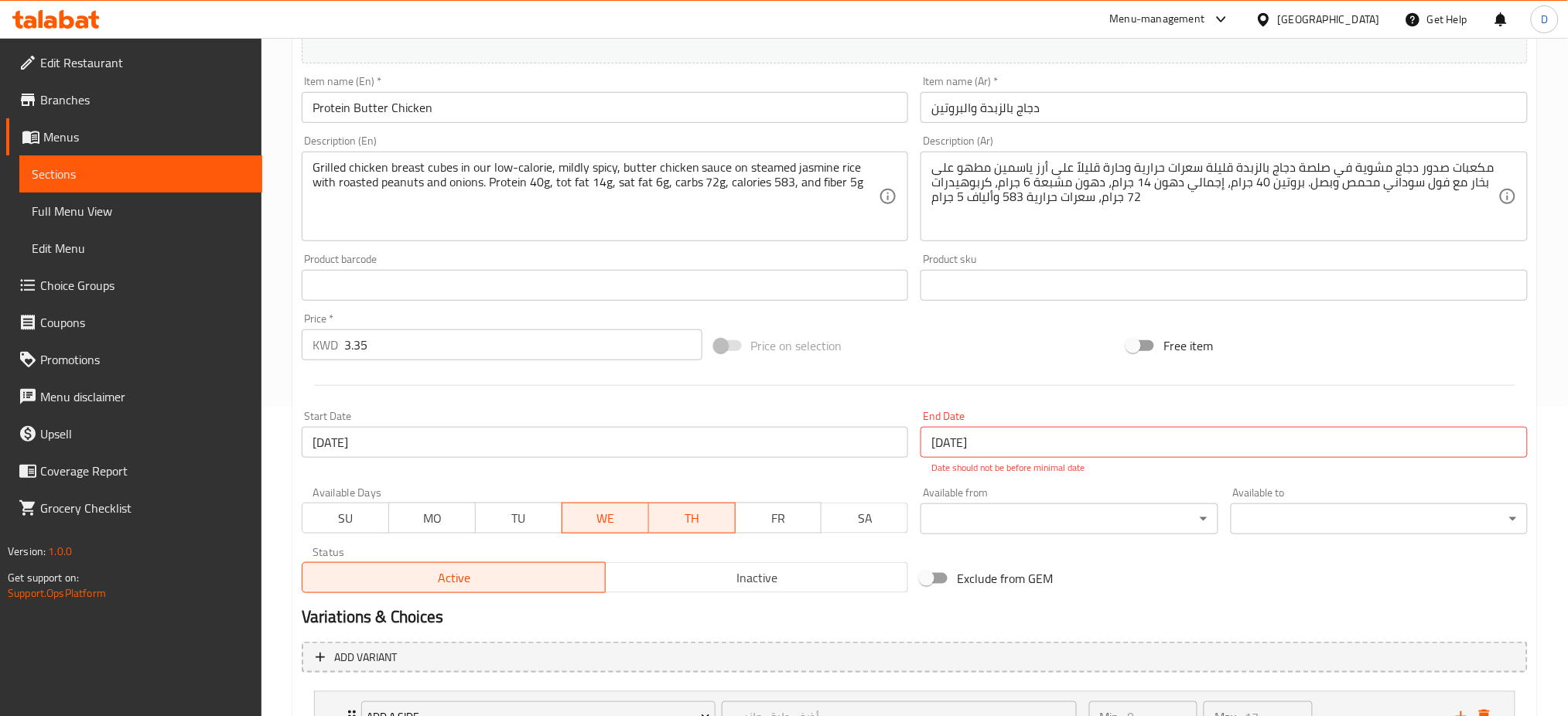
click at [983, 422] on div "End Date 19-08-2025 End Date Date should not be before minimal date" at bounding box center [1224, 443] width 607 height 64
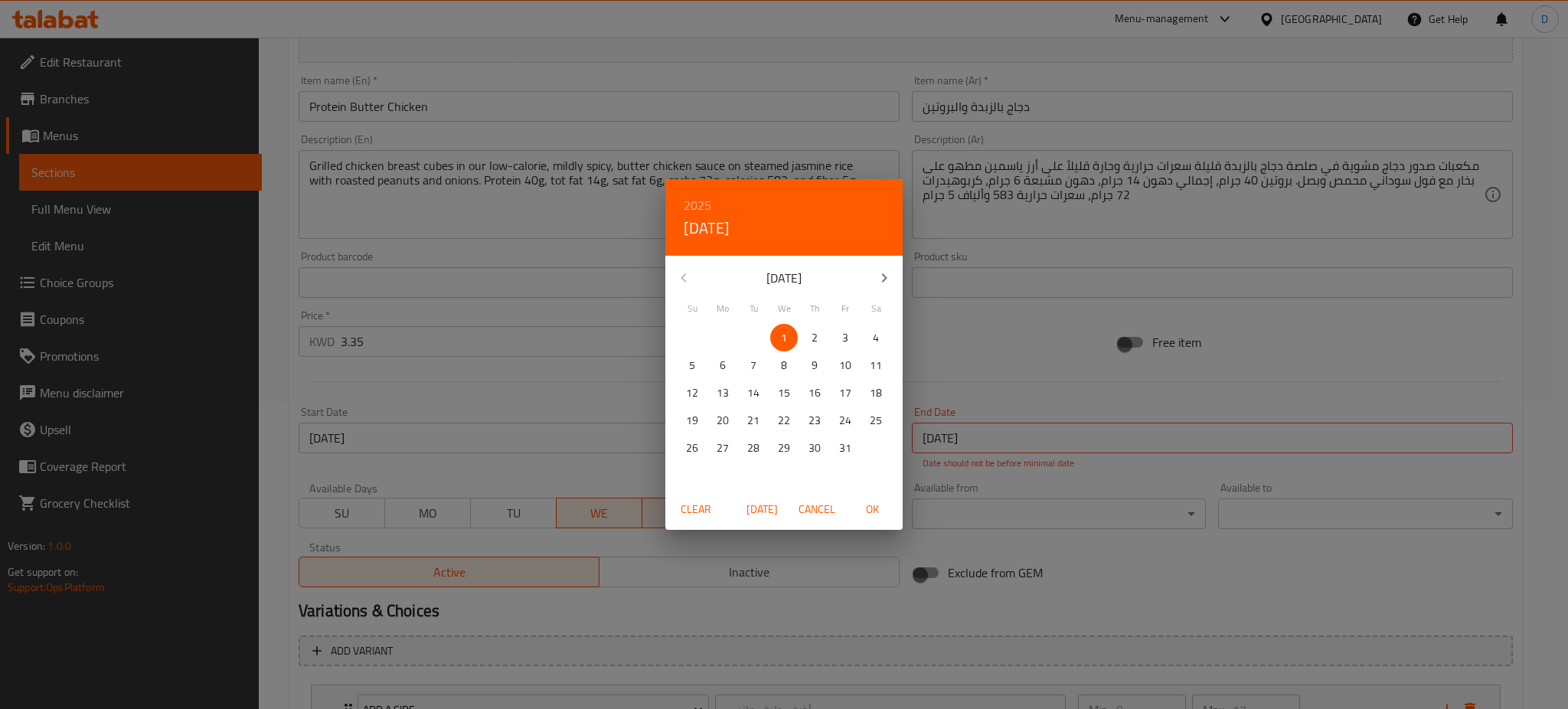
click at [971, 434] on div "2025 Wed, Oct 1 October 2025 August 2025 Su Mo Tu We Th Fr Sa 28 29 30 1 2 3 4 …" at bounding box center [784, 354] width 1568 height 709
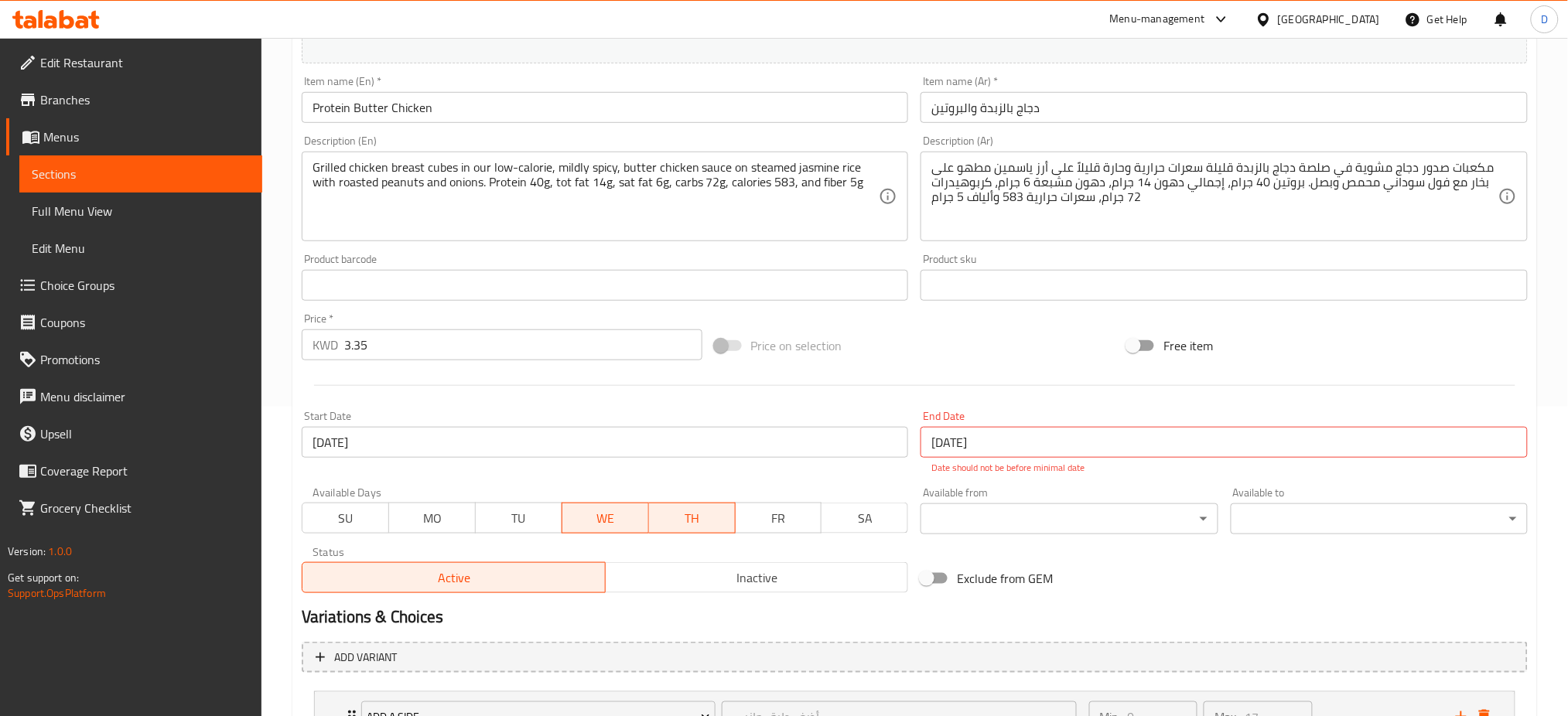
click at [981, 450] on input "19-08-2025" at bounding box center [1224, 442] width 607 height 31
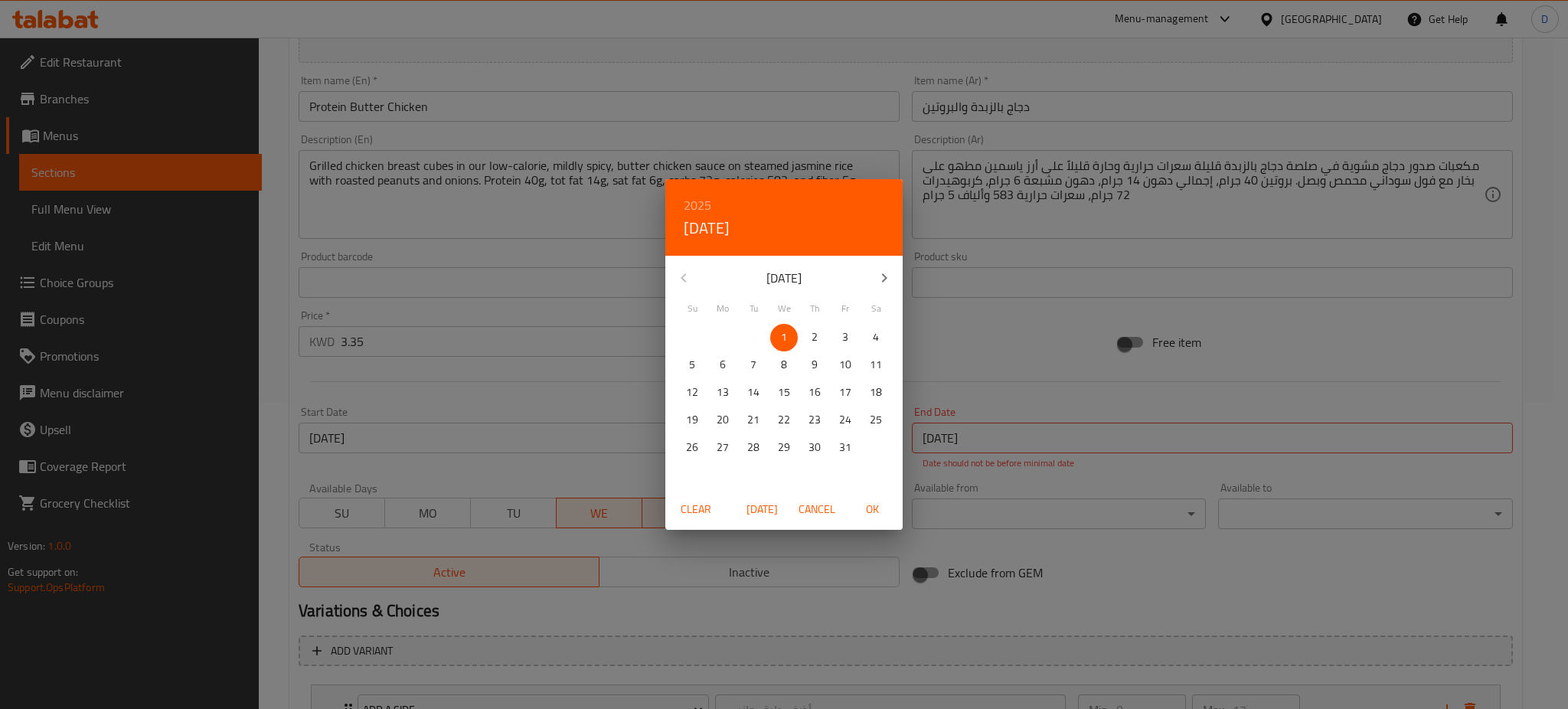
click at [796, 335] on span "1" at bounding box center [784, 337] width 28 height 20
click at [871, 518] on span "OK" at bounding box center [872, 509] width 37 height 20
type input "[DATE]"
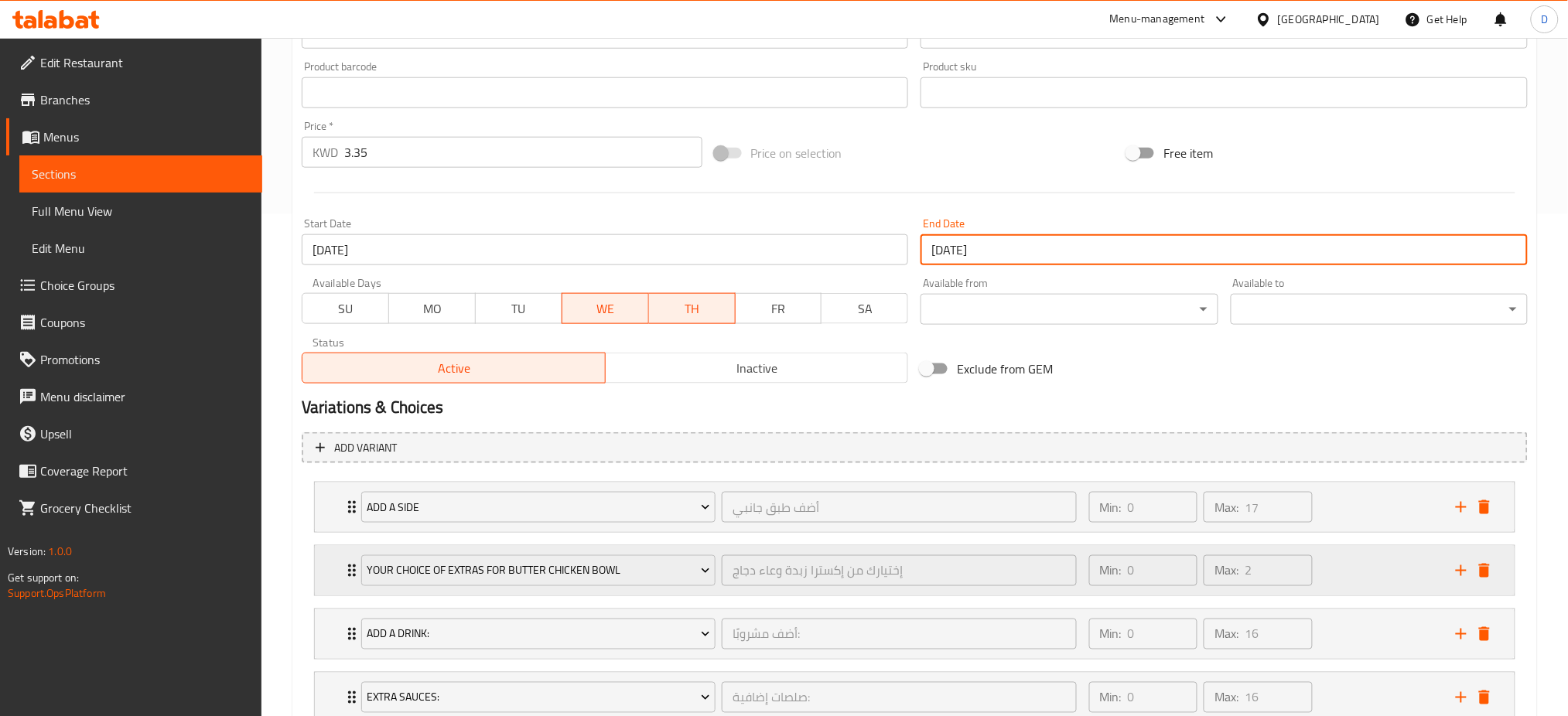
scroll to position [615, 0]
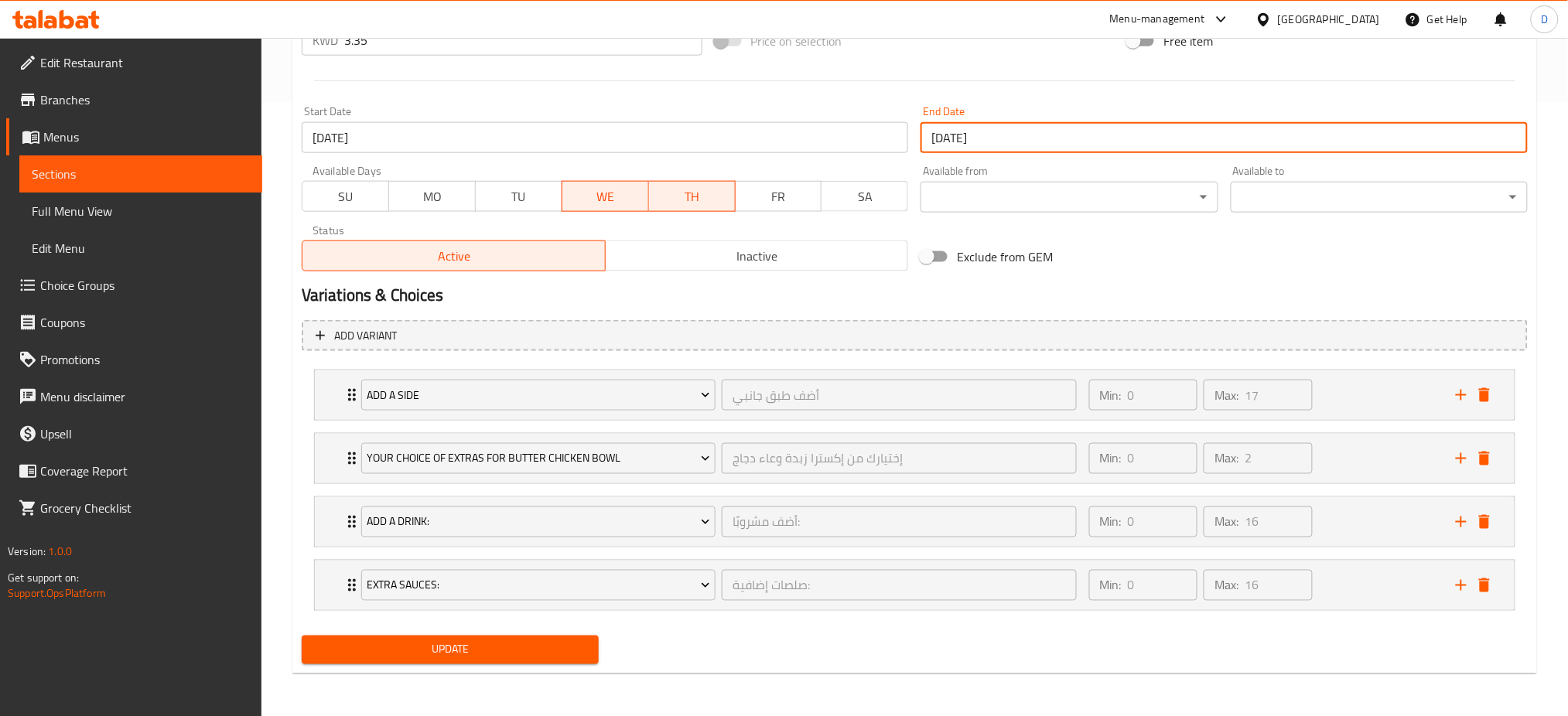
click at [473, 659] on span "Update" at bounding box center [450, 650] width 272 height 20
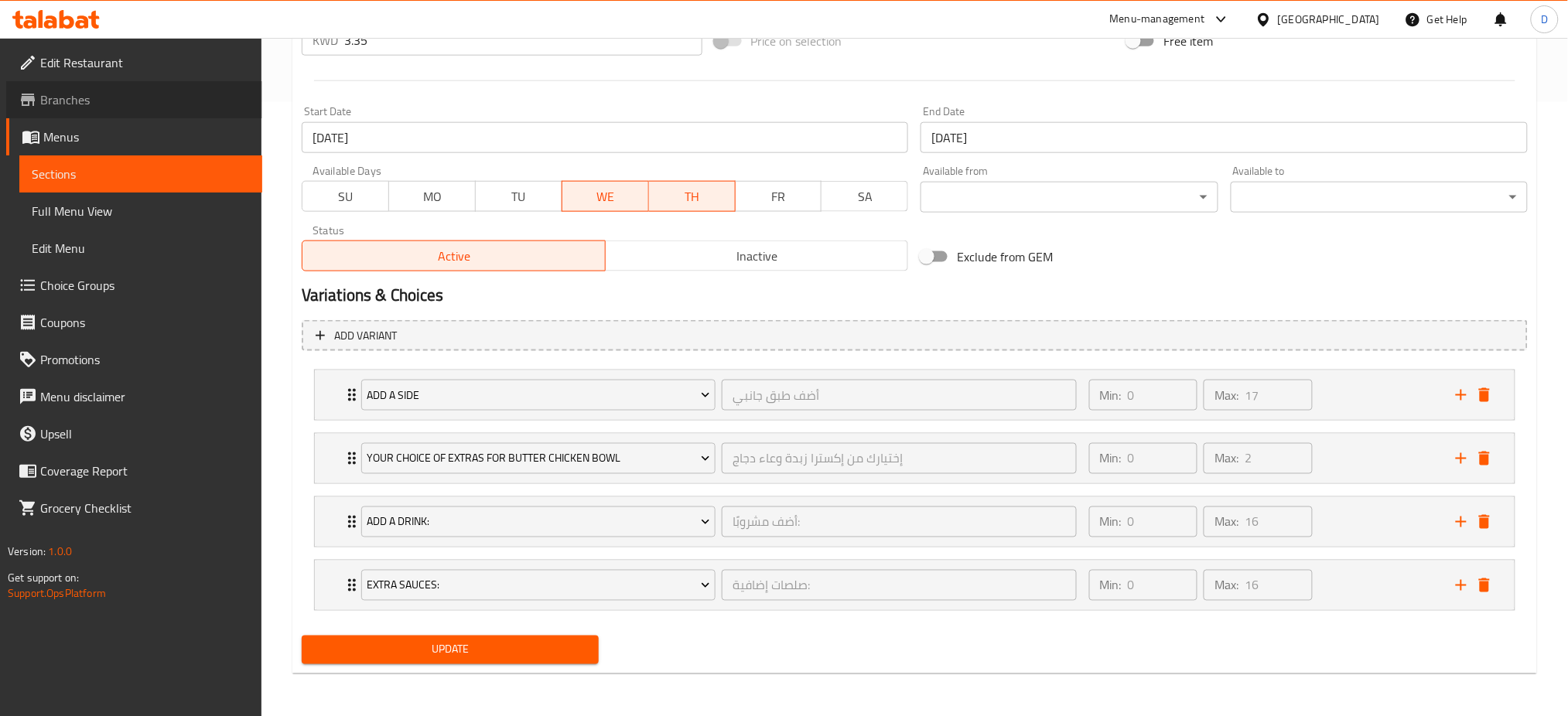
click at [91, 103] on span "Branches" at bounding box center [145, 99] width 209 height 19
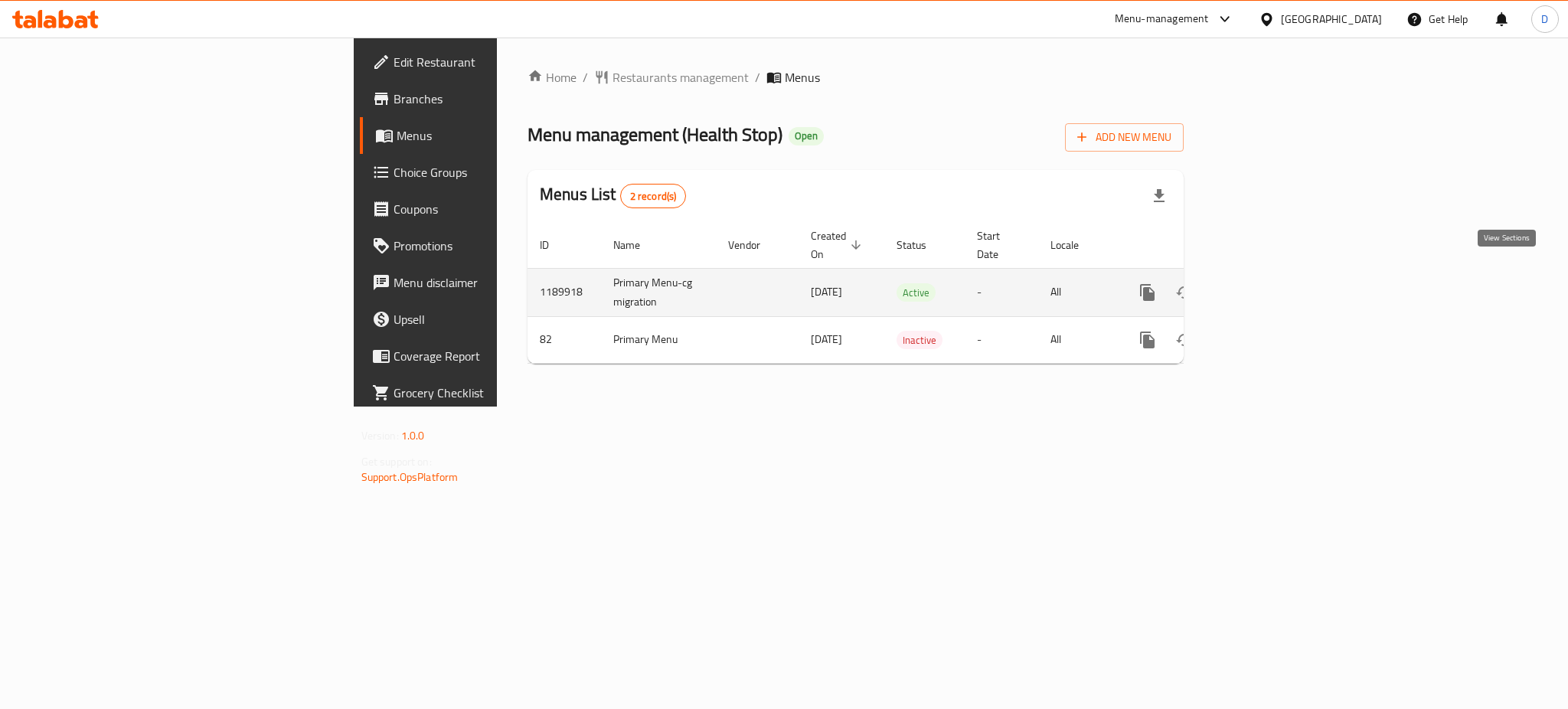
click at [1267, 283] on icon "enhanced table" at bounding box center [1259, 293] width 19 height 19
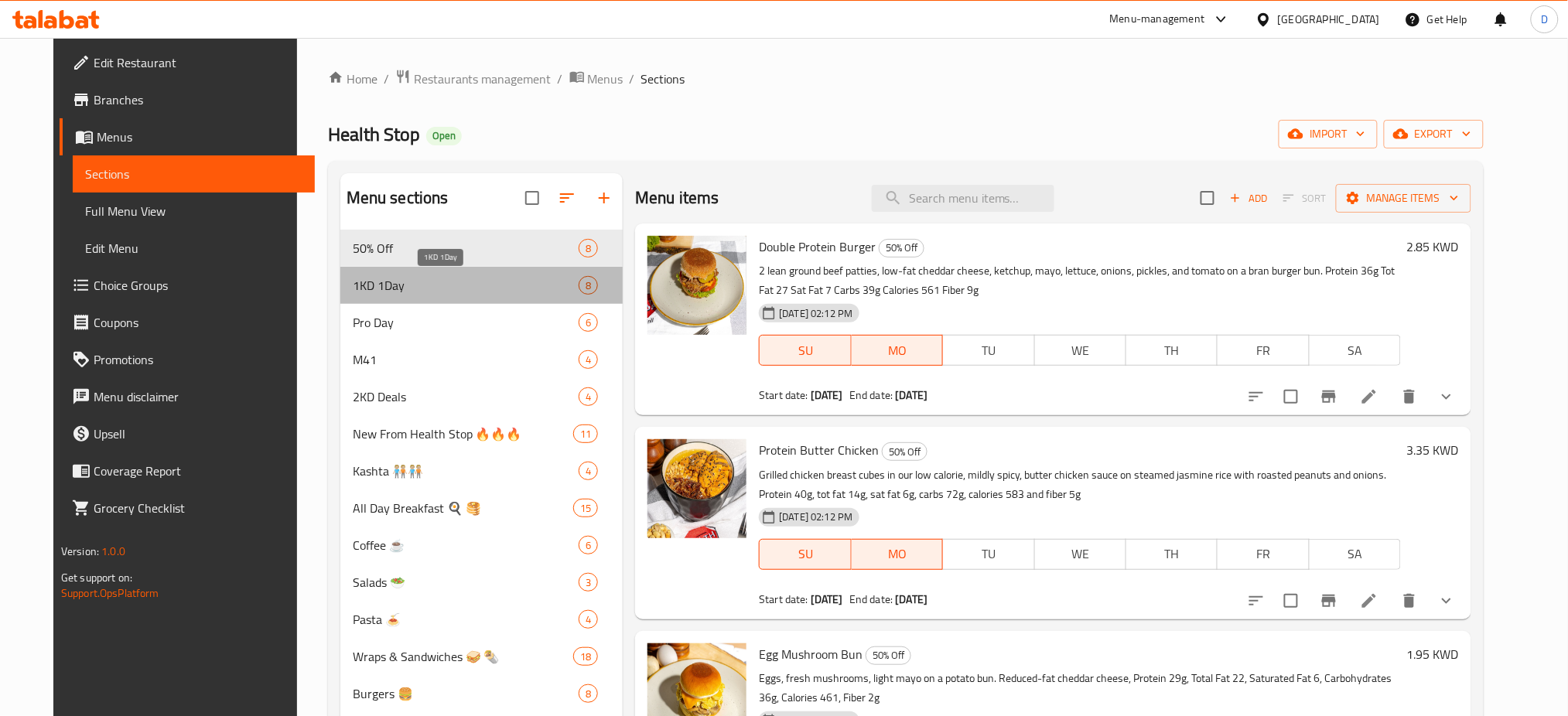
click at [377, 279] on span "1KD 1Day" at bounding box center [465, 285] width 226 height 19
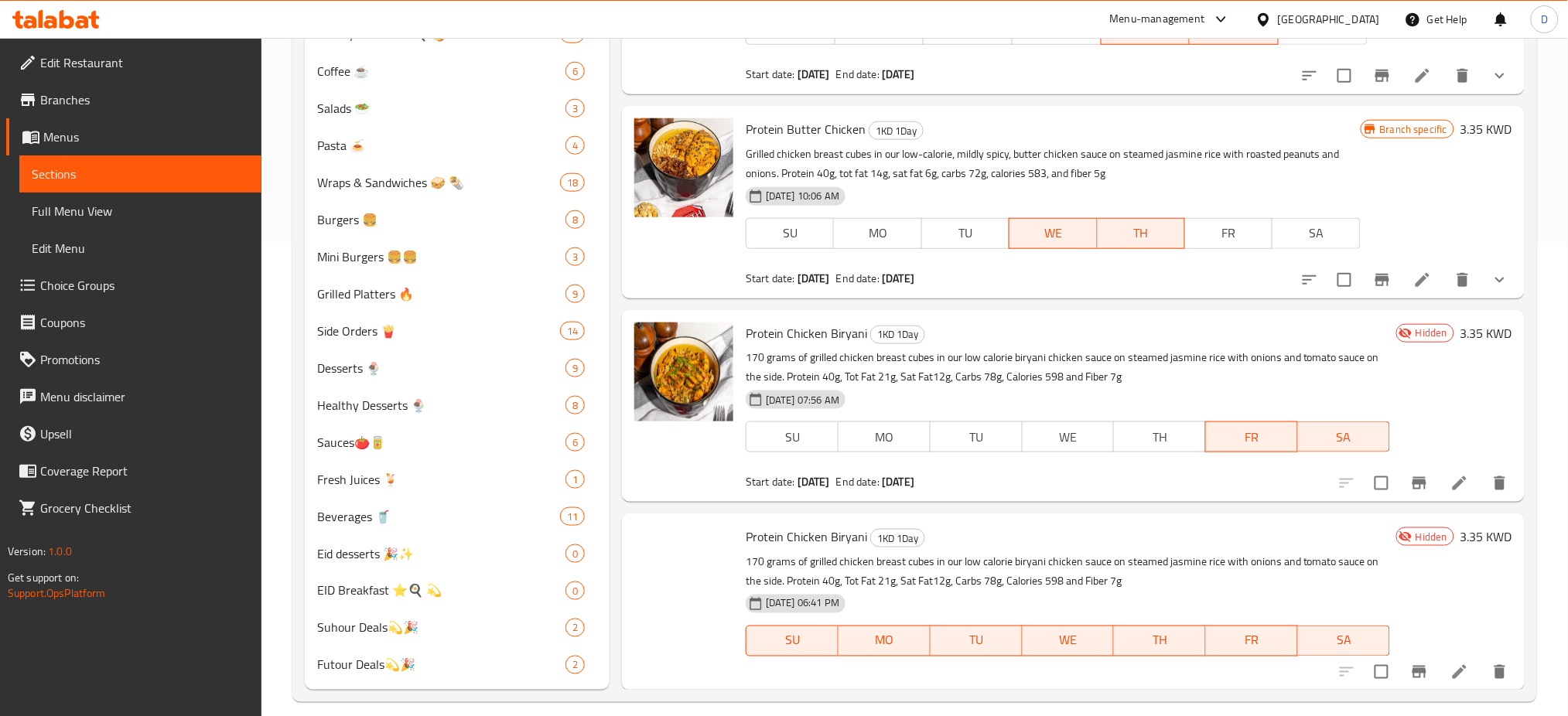
scroll to position [491, 0]
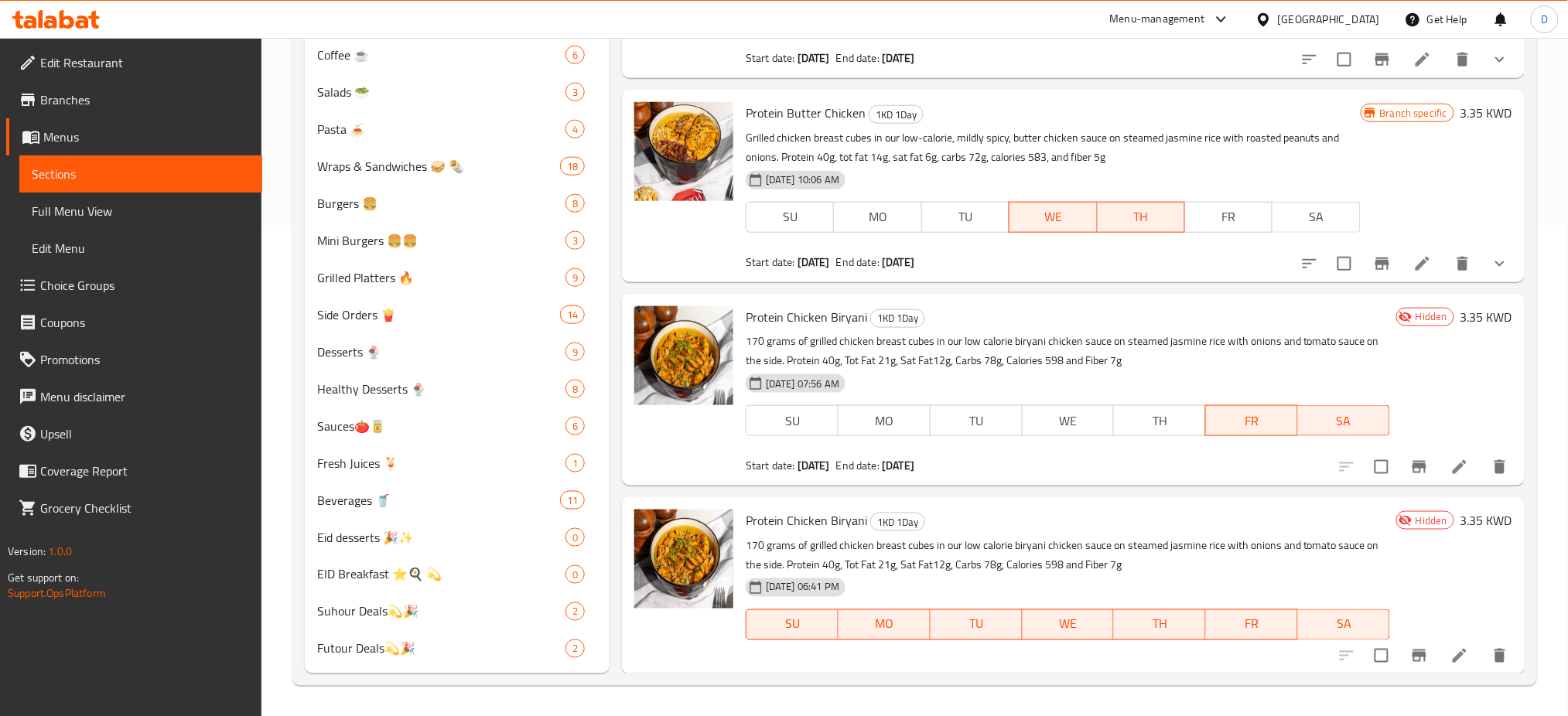
click at [1145, 166] on div "02-02-2025 10:06 AM SU MO TU WE TH FR SA" at bounding box center [1053, 206] width 628 height 84
click at [1413, 268] on icon at bounding box center [1423, 264] width 19 height 19
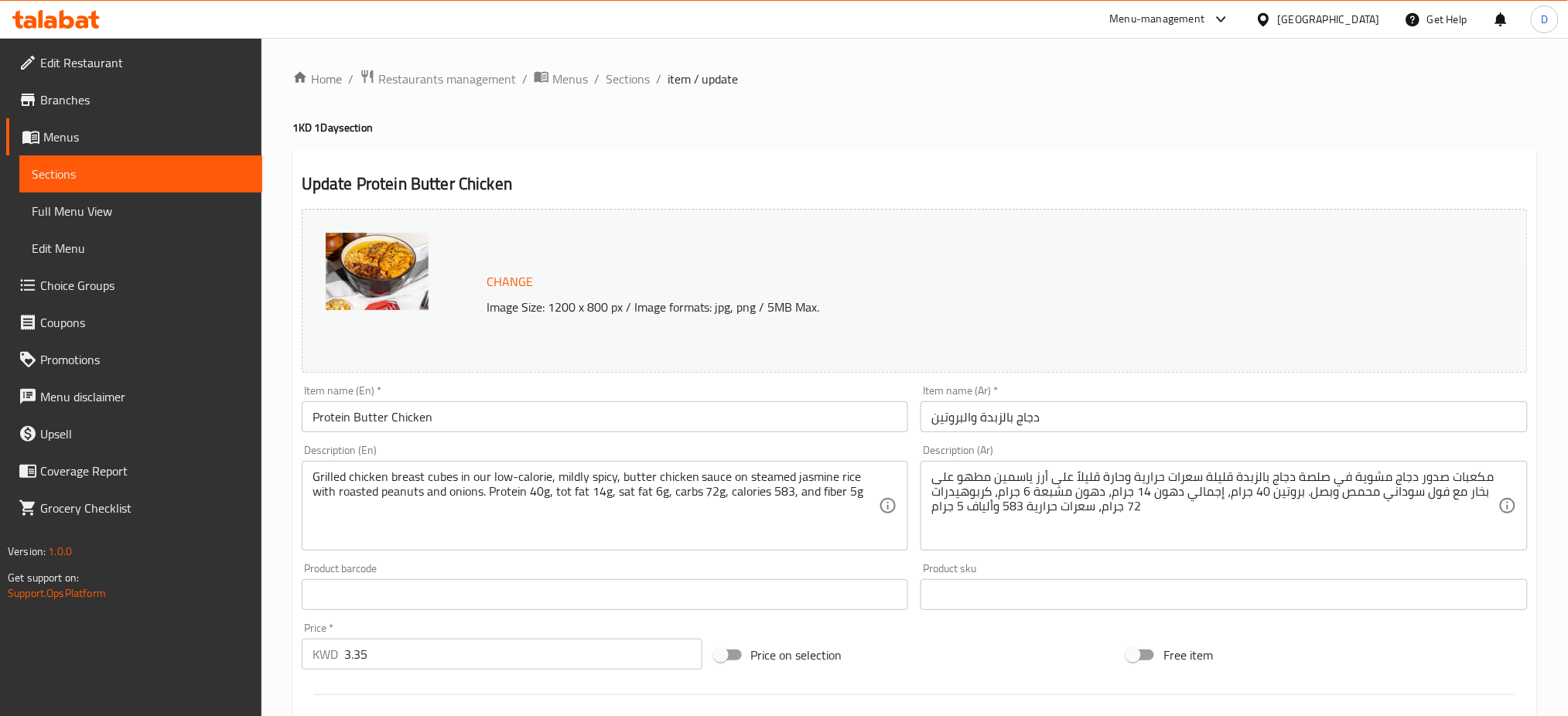
click at [76, 15] on icon at bounding box center [55, 20] width 87 height 19
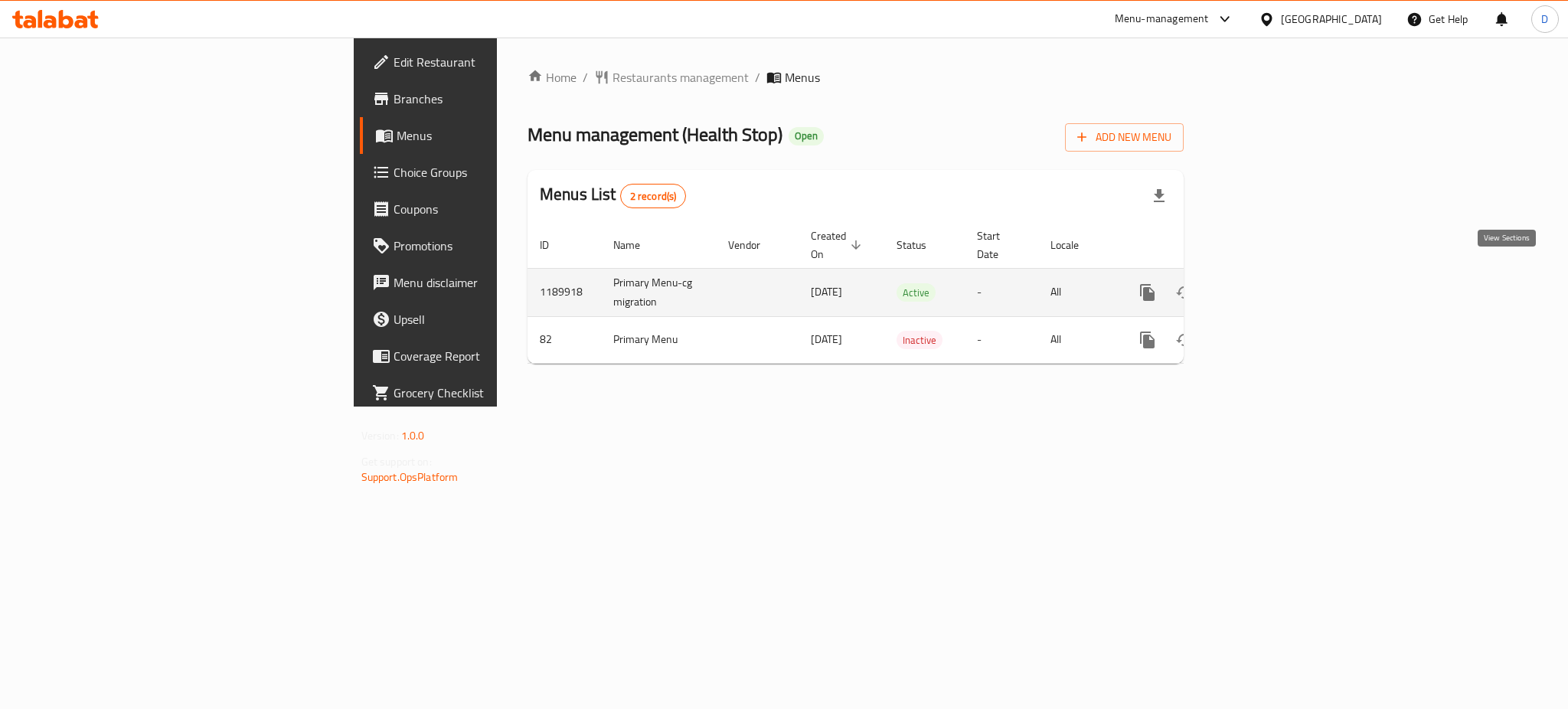
click at [1267, 283] on icon "enhanced table" at bounding box center [1259, 293] width 19 height 19
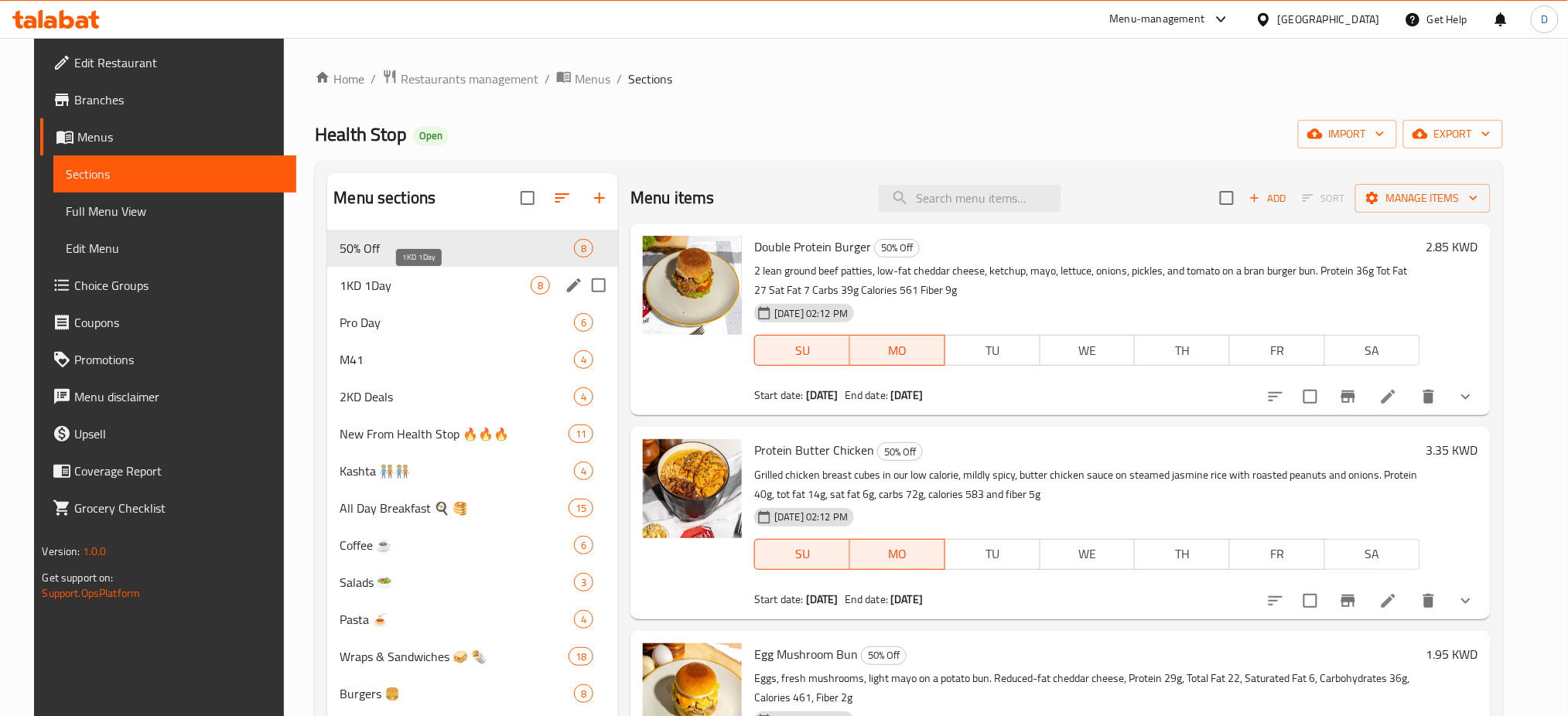
click at [368, 286] on span "1KD 1Day" at bounding box center [435, 285] width 191 height 19
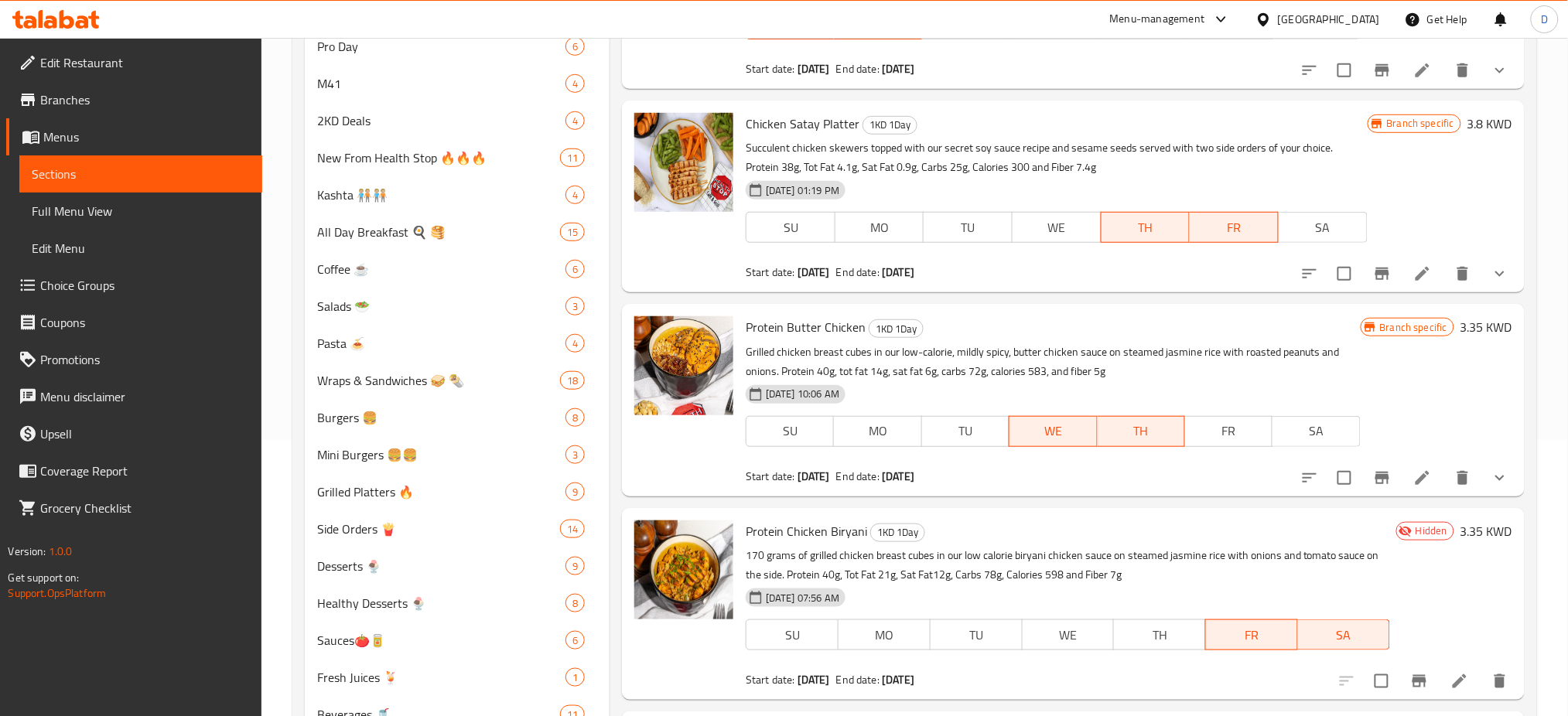
scroll to position [491, 0]
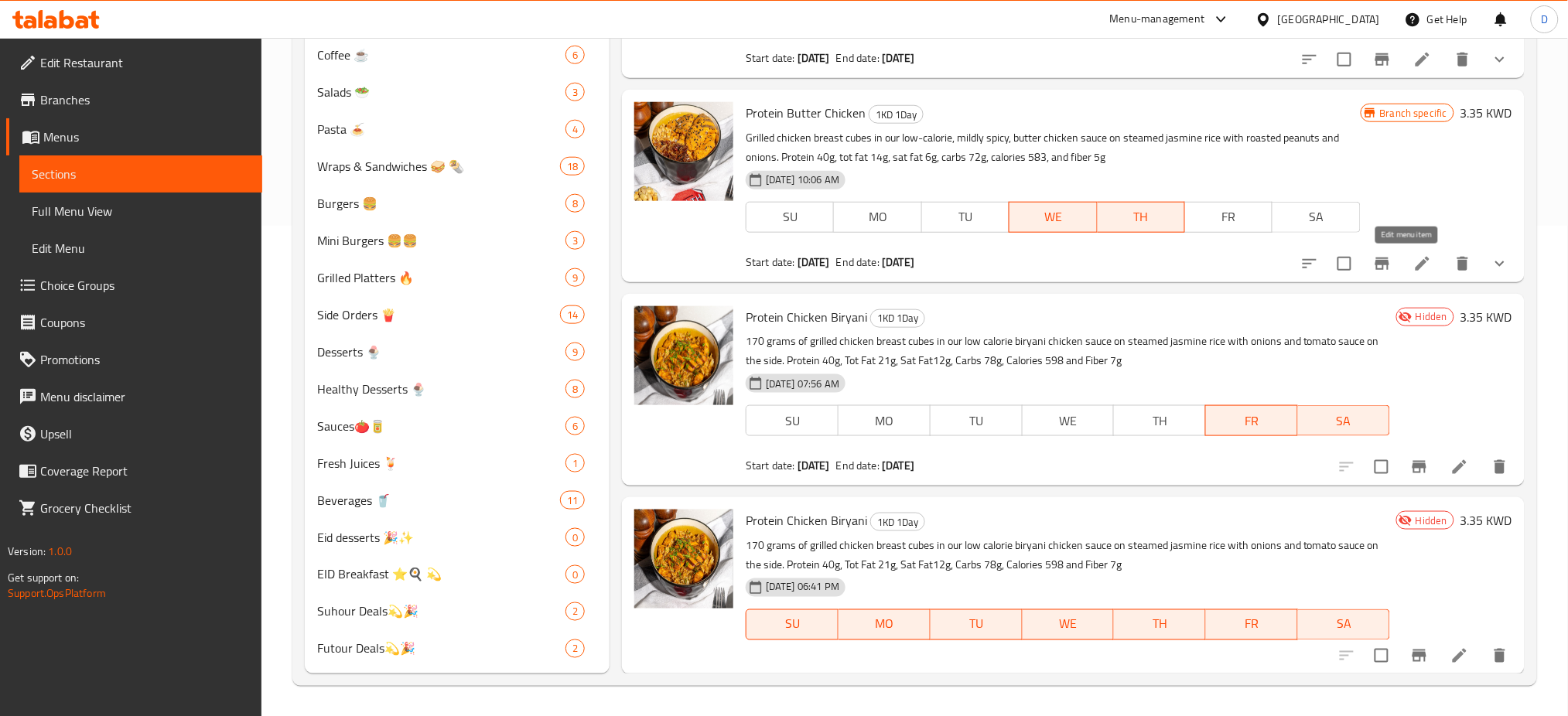
click at [1416, 262] on icon at bounding box center [1423, 264] width 19 height 19
